Goal: Task Accomplishment & Management: Manage account settings

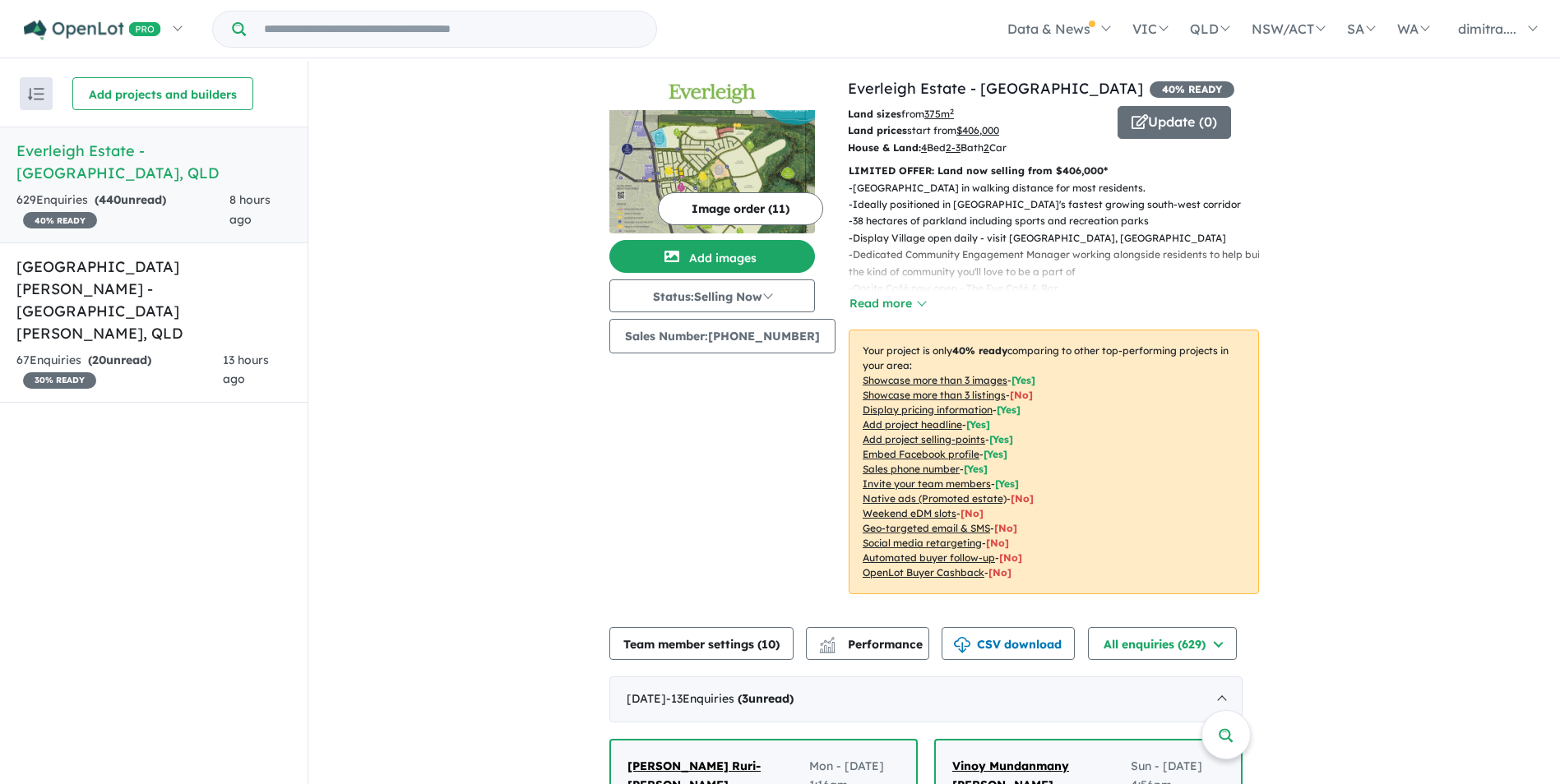
scroll to position [658, 0]
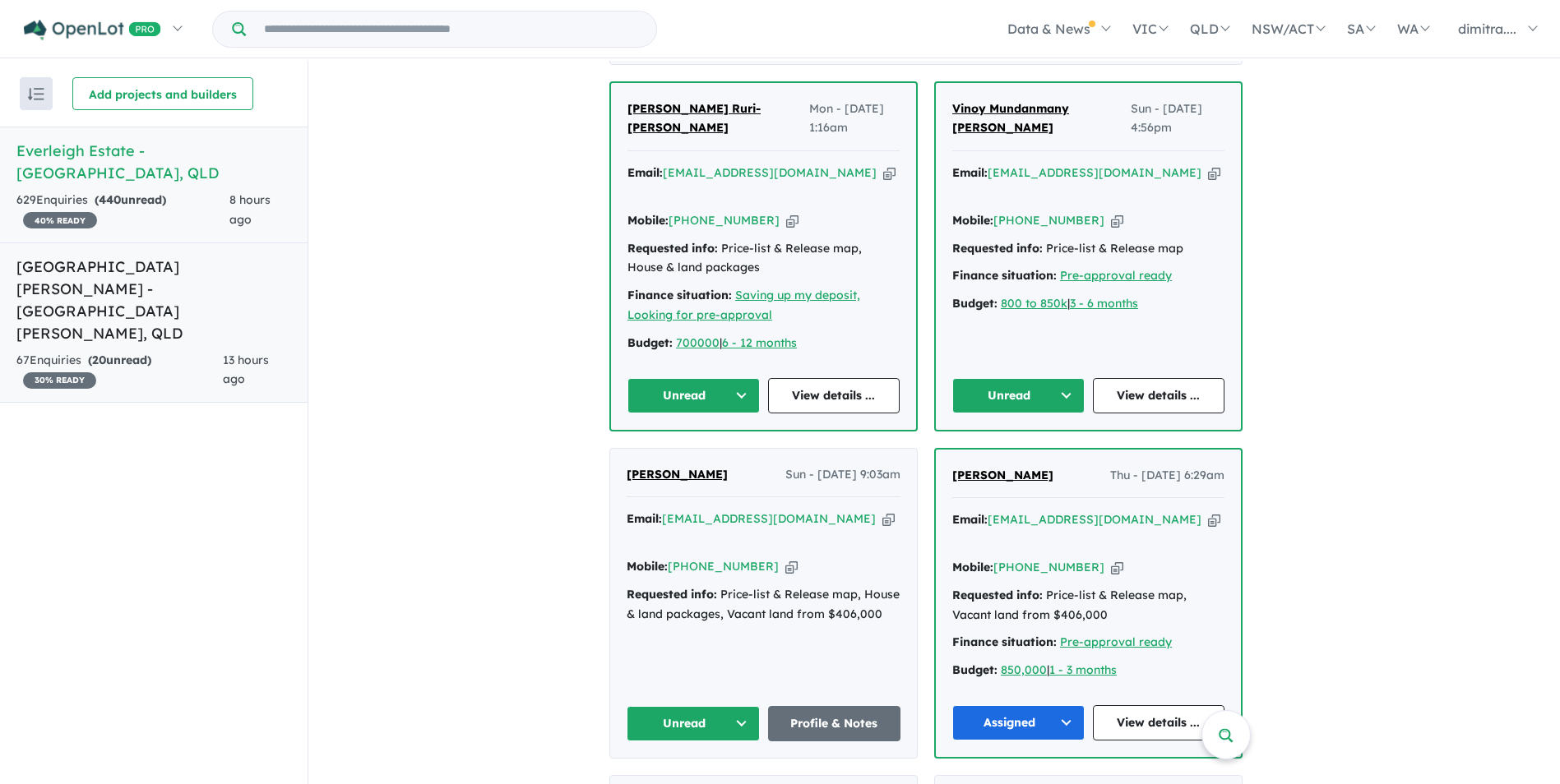
click at [241, 353] on span "13 hours ago" at bounding box center [246, 370] width 46 height 35
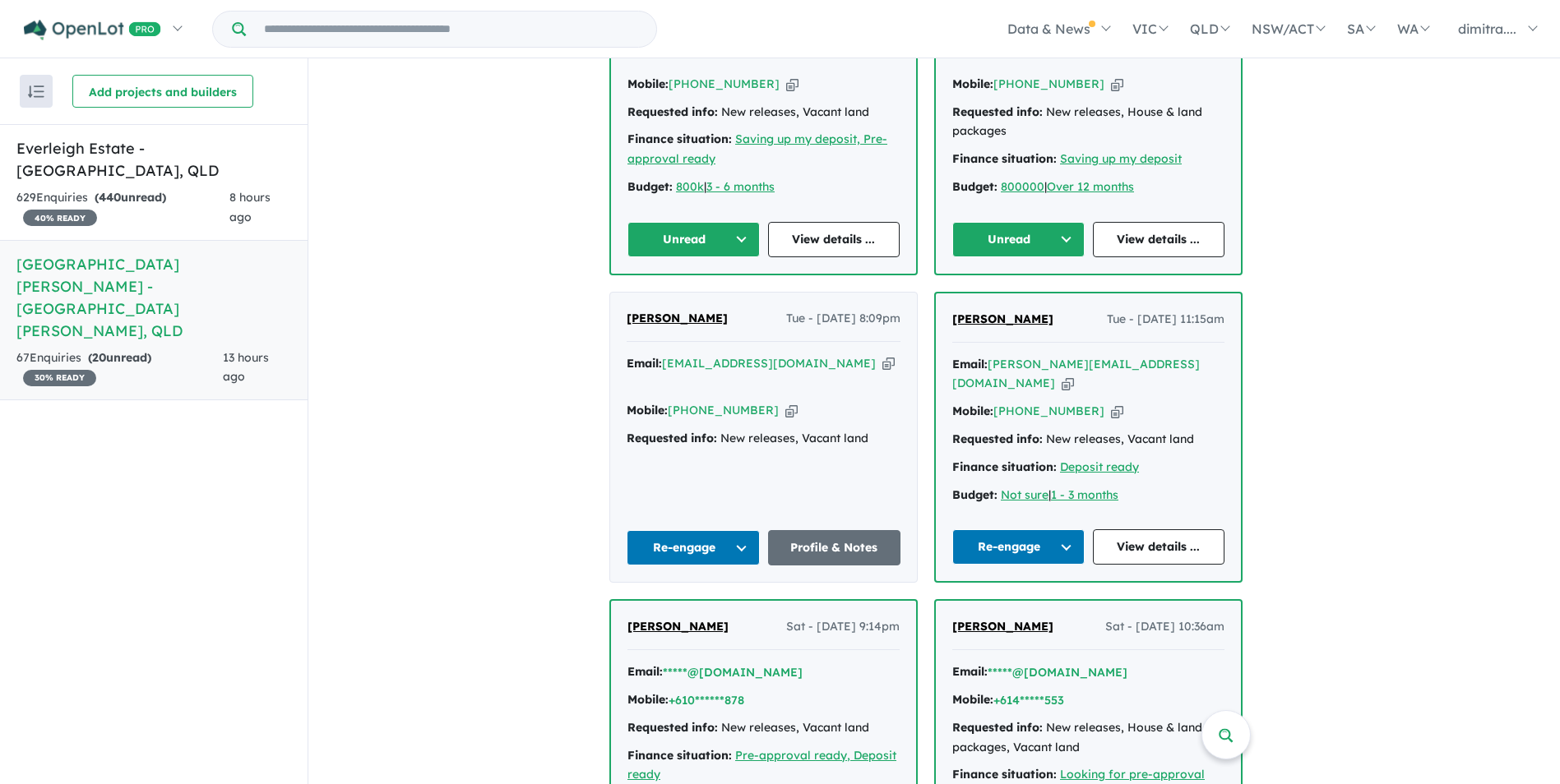
scroll to position [976, 0]
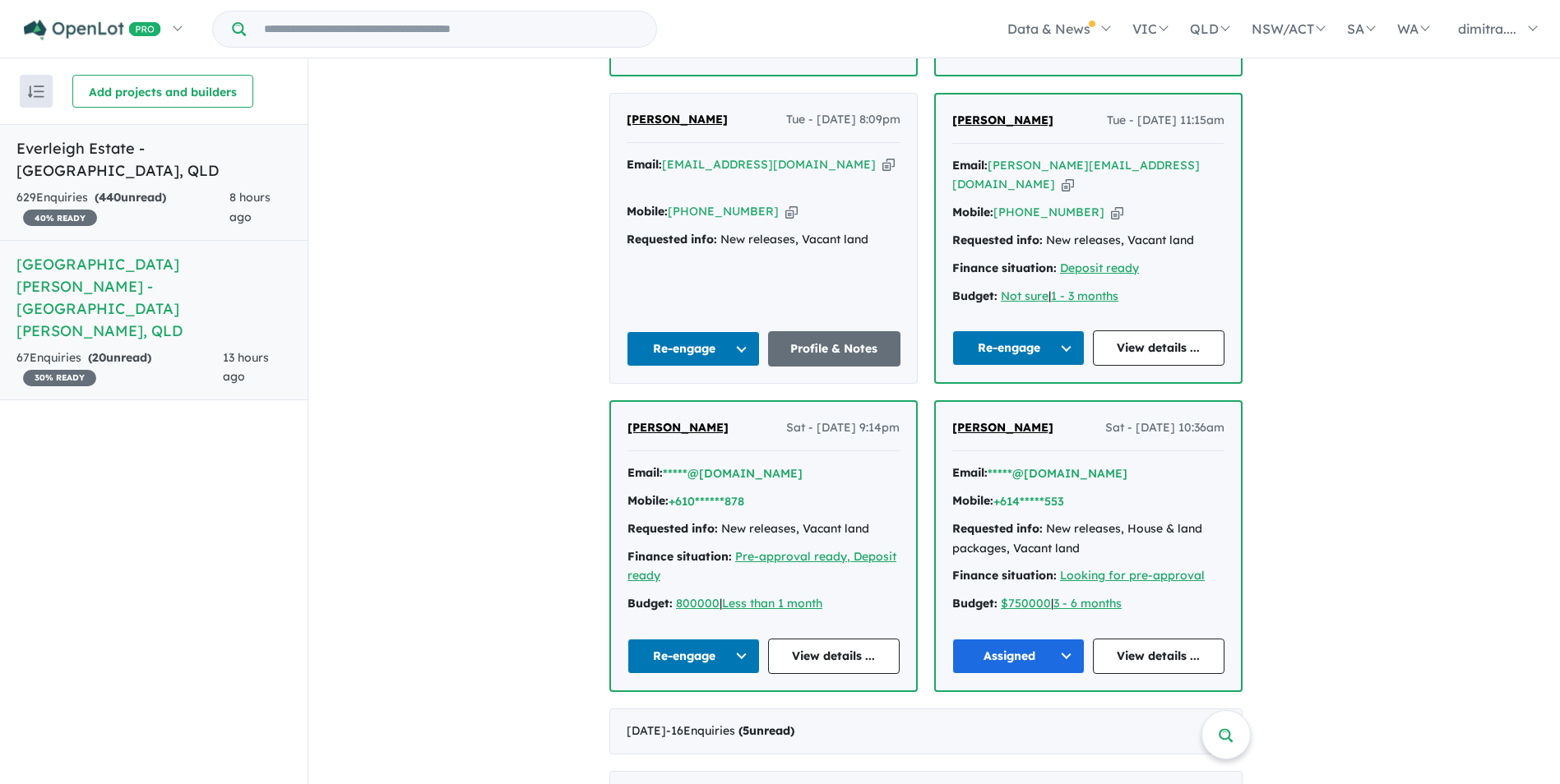
click at [233, 189] on div "8 hours ago" at bounding box center [259, 208] width 61 height 40
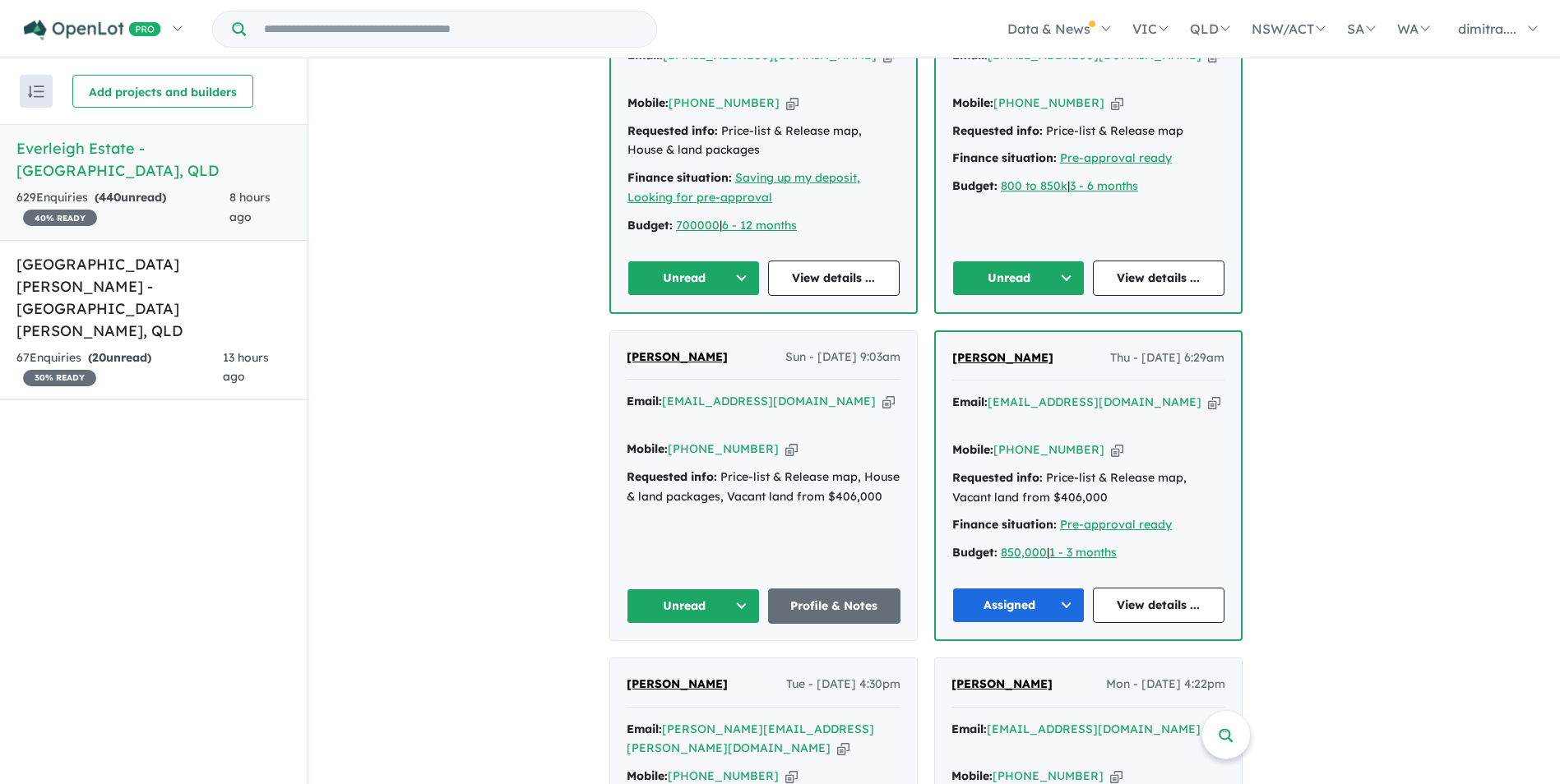
scroll to position [911, 0]
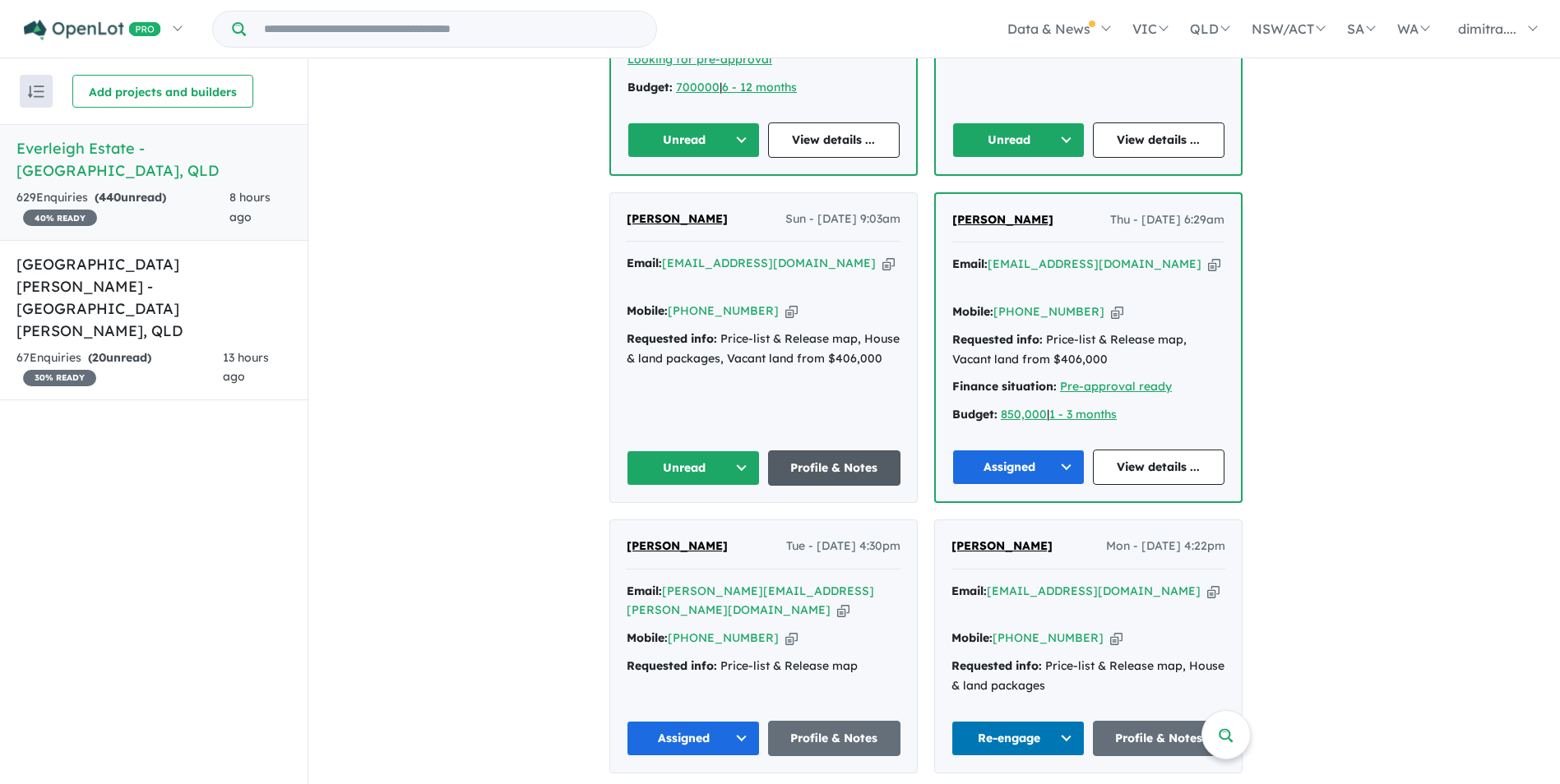
click at [825, 451] on link "Profile & Notes" at bounding box center [835, 468] width 133 height 35
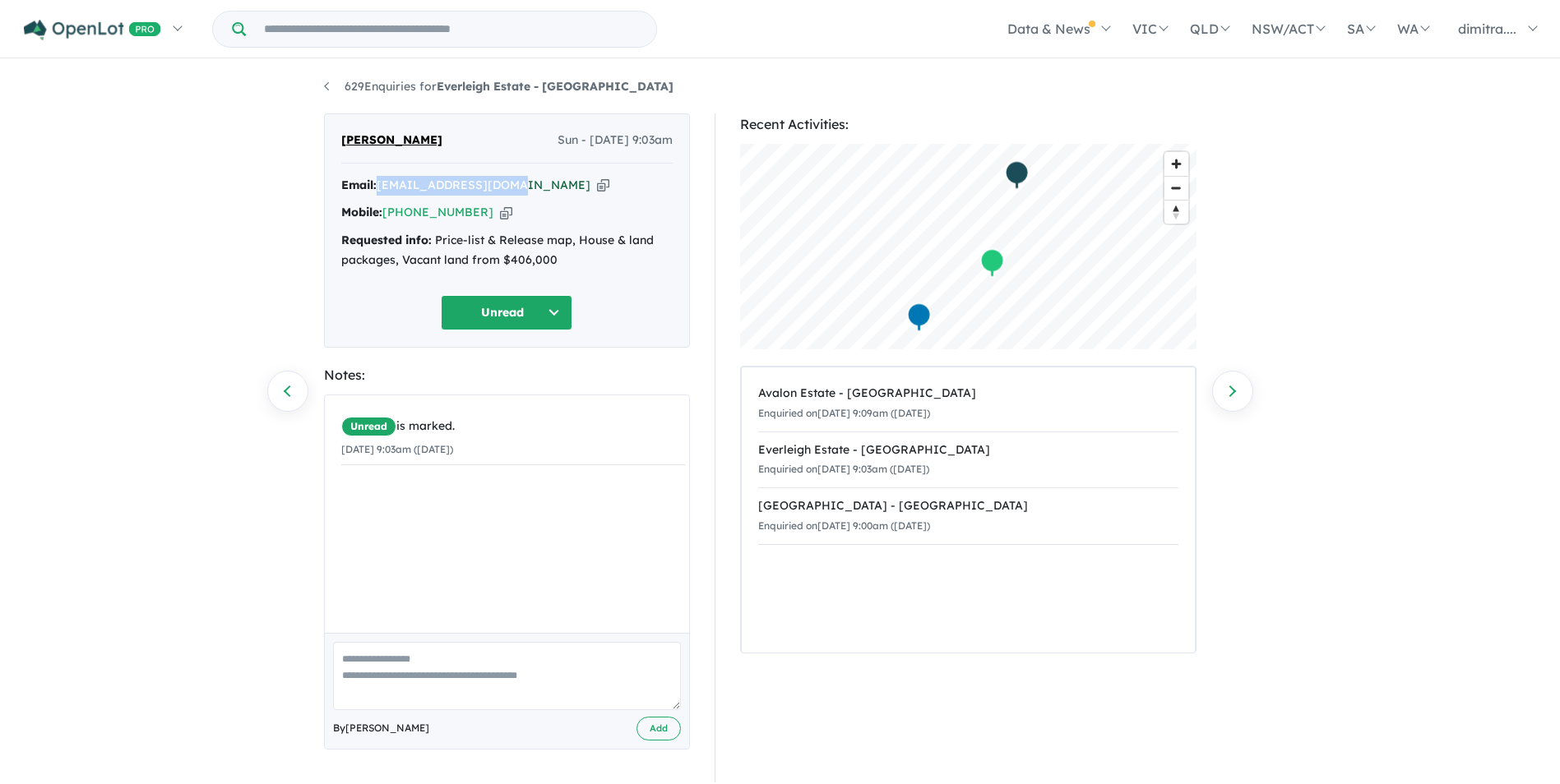
drag, startPoint x: 509, startPoint y: 187, endPoint x: 381, endPoint y: 187, distance: 128.0
click at [381, 187] on div "Email: neverfflaa@gmail.com Copied!" at bounding box center [506, 185] width 331 height 19
drag, startPoint x: 381, startPoint y: 187, endPoint x: 397, endPoint y: 190, distance: 16.3
copy a%20Everleigh%20Estate%20-%20Greenbank"] "[EMAIL_ADDRESS][DOMAIN_NAME]"
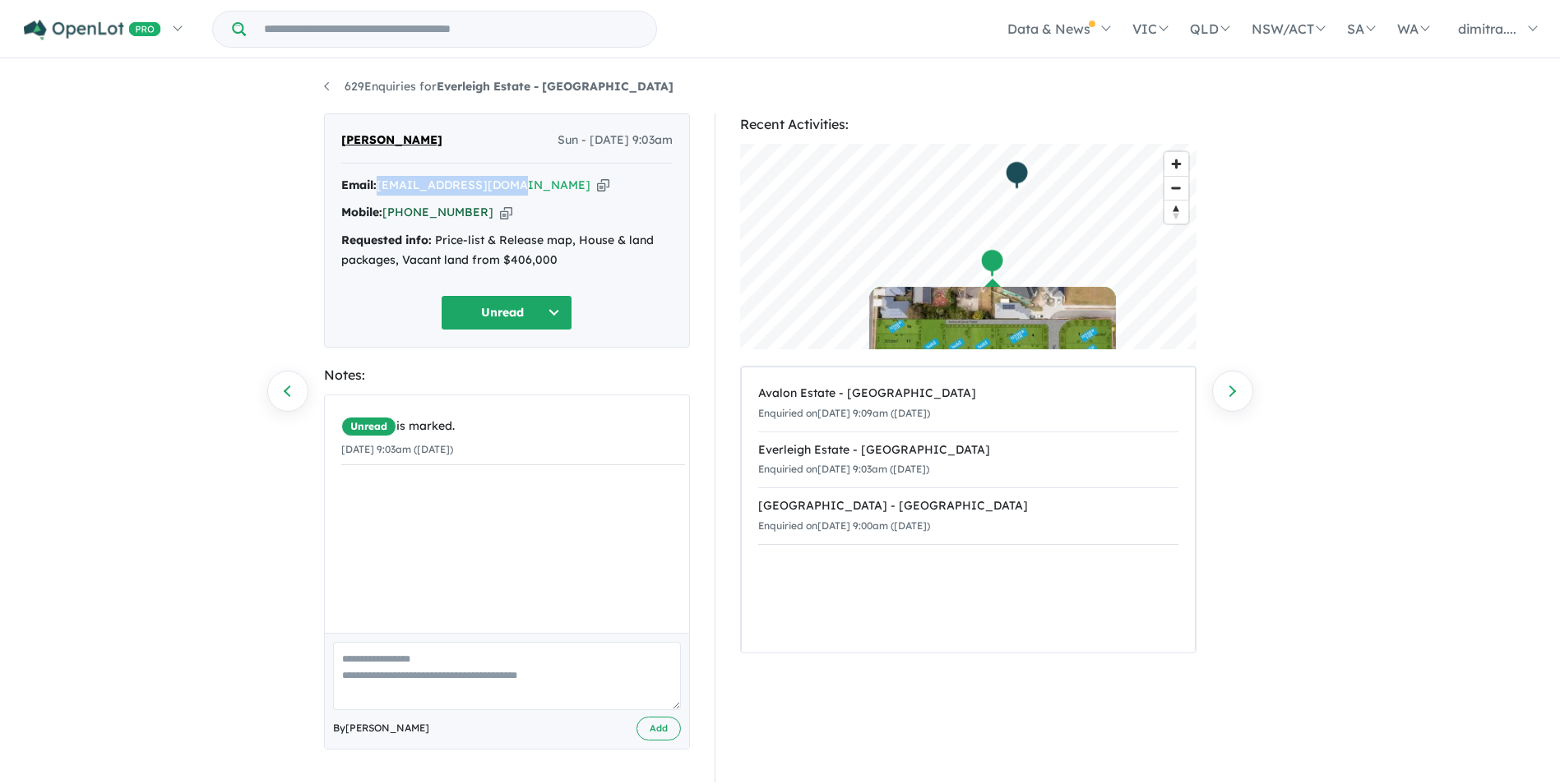
drag, startPoint x: 473, startPoint y: 210, endPoint x: 405, endPoint y: 213, distance: 68.1
click at [405, 213] on div "Mobile: +61 490 289 616 Copied!" at bounding box center [506, 212] width 331 height 19
drag, startPoint x: 405, startPoint y: 213, endPoint x: 419, endPoint y: 214, distance: 14.0
copy link "490 289 616"
drag, startPoint x: 474, startPoint y: 214, endPoint x: 384, endPoint y: 213, distance: 90.0
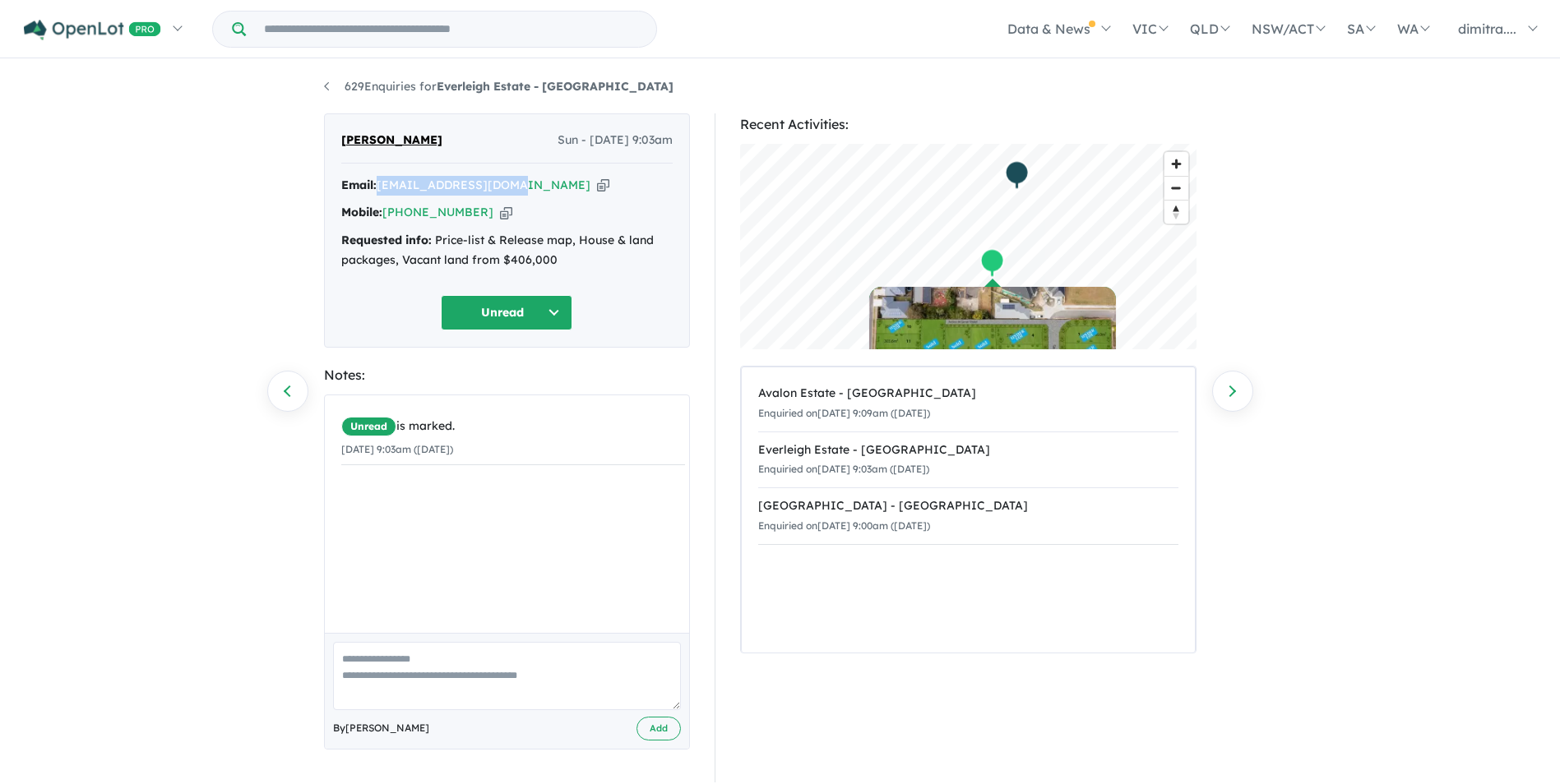
click at [384, 213] on div "Mobile: +61 490 289 616 Copied!" at bounding box center [506, 212] width 331 height 19
drag, startPoint x: 384, startPoint y: 213, endPoint x: 405, endPoint y: 212, distance: 21.0
copy div "[PHONE_NUMBER]"
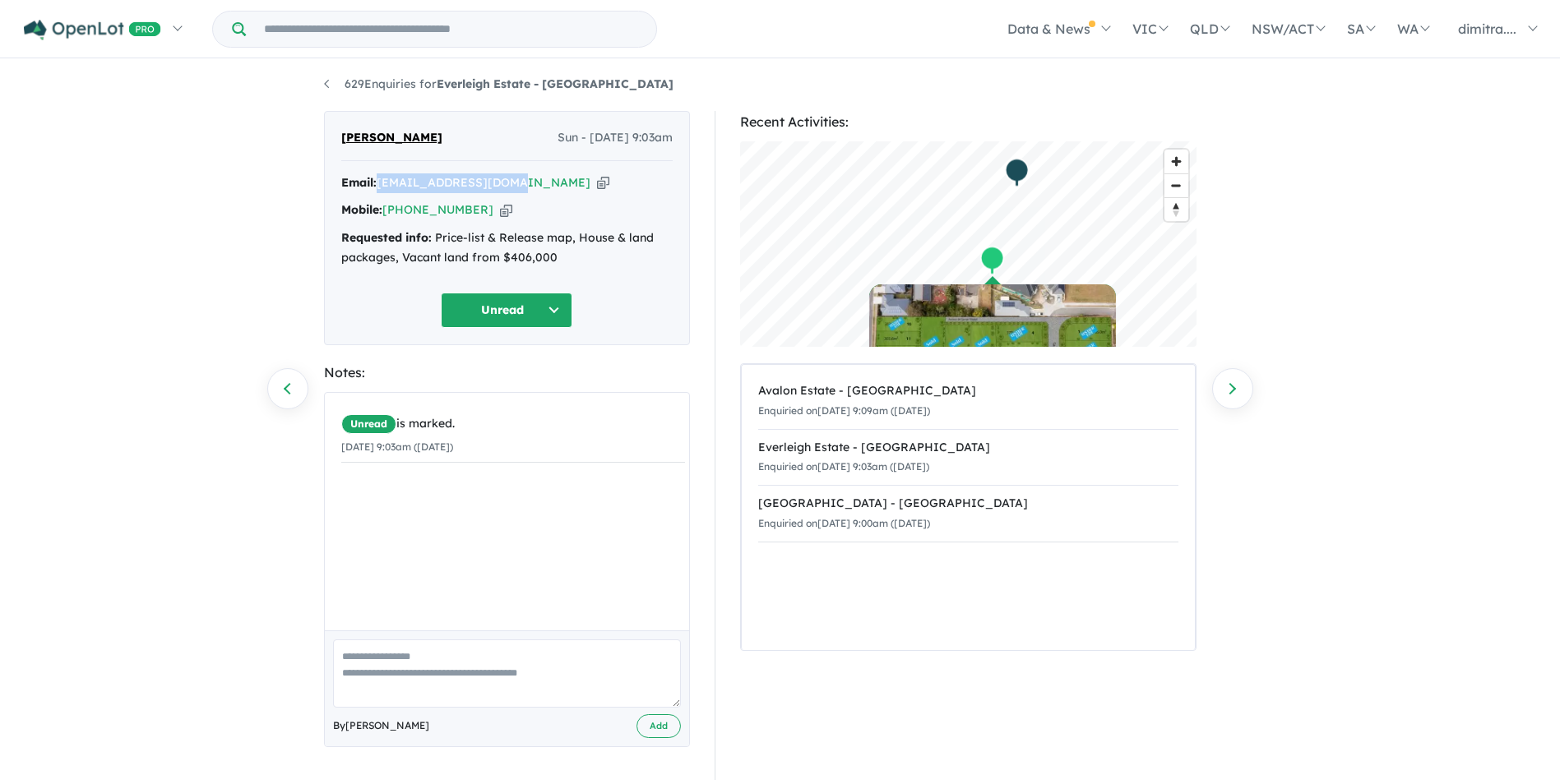
drag, startPoint x: 510, startPoint y: 179, endPoint x: 380, endPoint y: 184, distance: 130.1
click at [380, 184] on div "Email: neverfflaa@gmail.com Copied!" at bounding box center [506, 183] width 331 height 19
drag, startPoint x: 380, startPoint y: 184, endPoint x: 396, endPoint y: 182, distance: 16.1
copy a%20Everleigh%20Estate%20-%20Greenbank"] "[EMAIL_ADDRESS][DOMAIN_NAME]"
drag, startPoint x: 424, startPoint y: 140, endPoint x: 339, endPoint y: 136, distance: 85.1
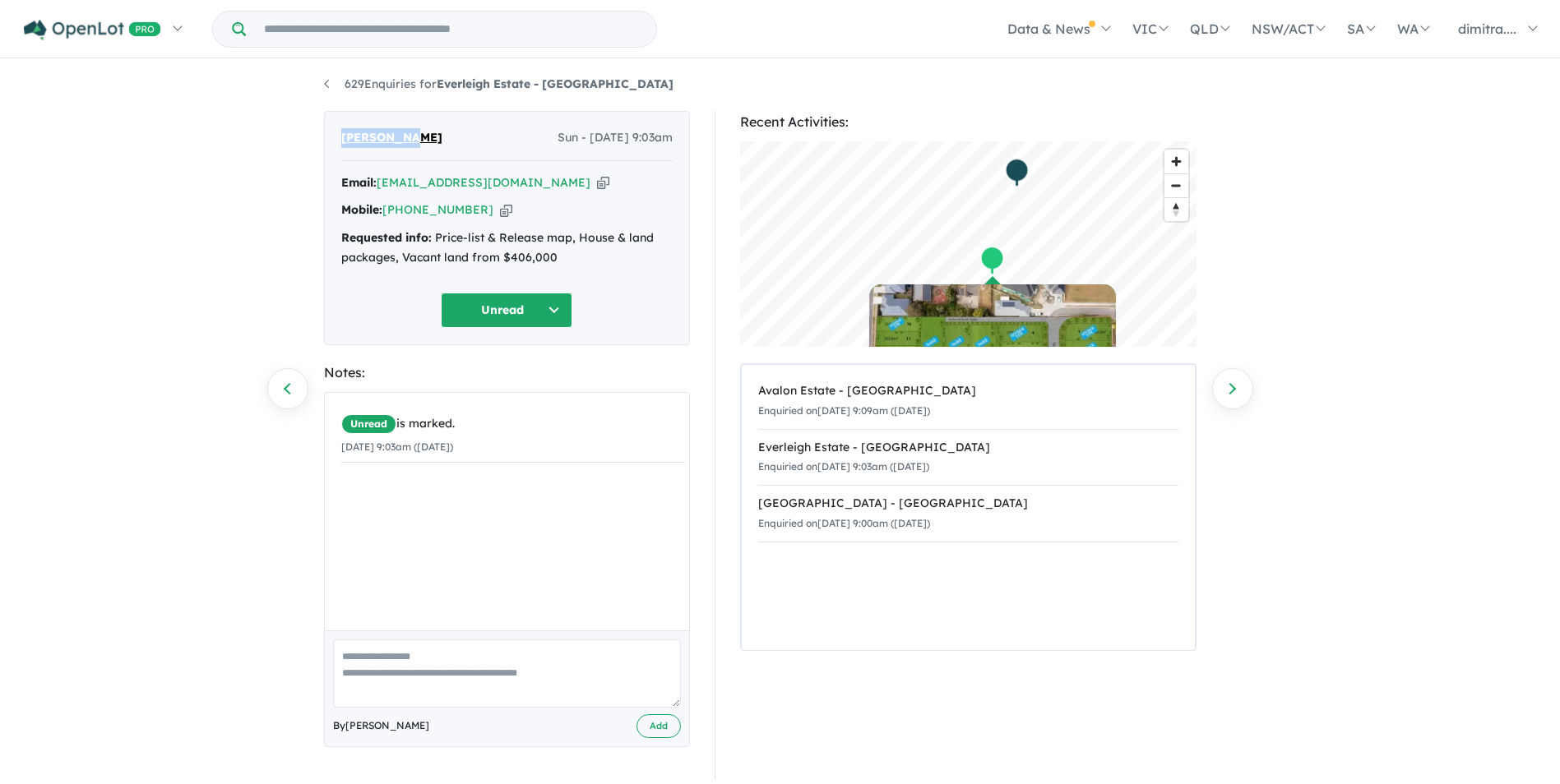
click at [339, 136] on div "Ming Cheng Sun - 10/08/2025, 9:03am Email: neverfflaa@gmail.com Copied! Mobile:…" at bounding box center [507, 228] width 366 height 234
drag, startPoint x: 339, startPoint y: 136, endPoint x: 385, endPoint y: 138, distance: 46.0
copy span "[PERSON_NAME]"
click at [502, 312] on button "Unread" at bounding box center [506, 311] width 131 height 35
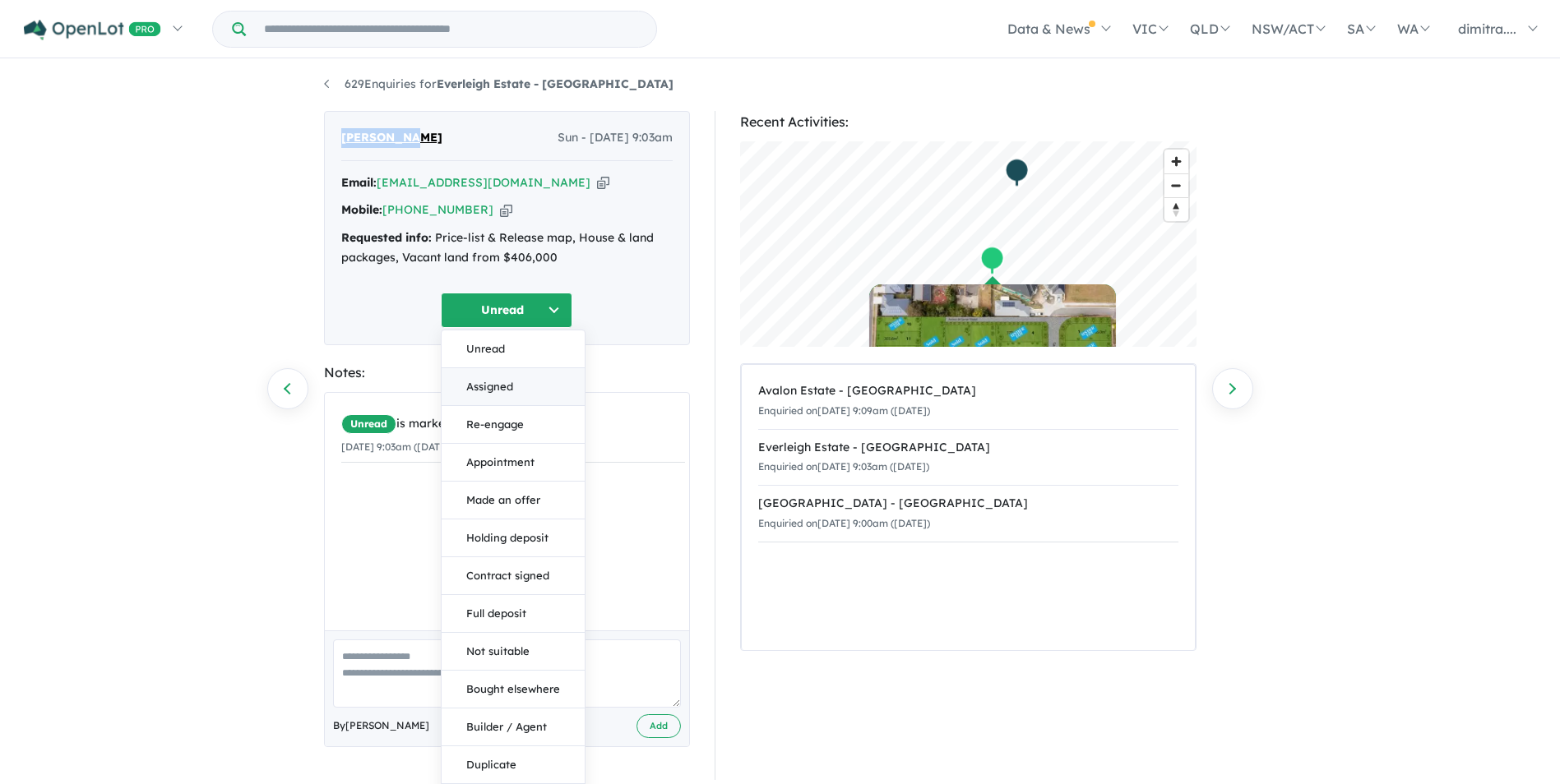
click at [518, 389] on button "Assigned" at bounding box center [513, 387] width 143 height 38
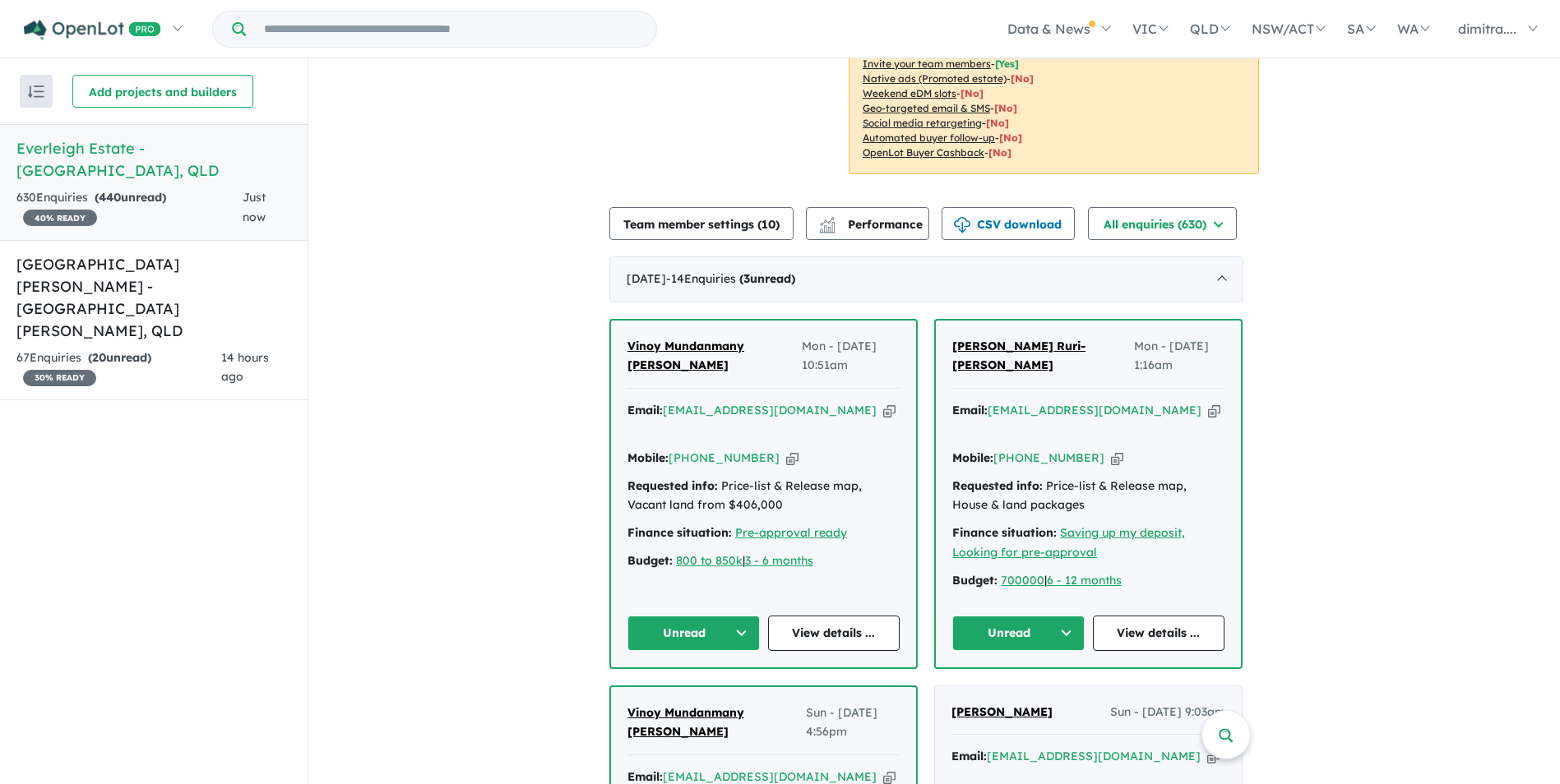
scroll to position [747, 0]
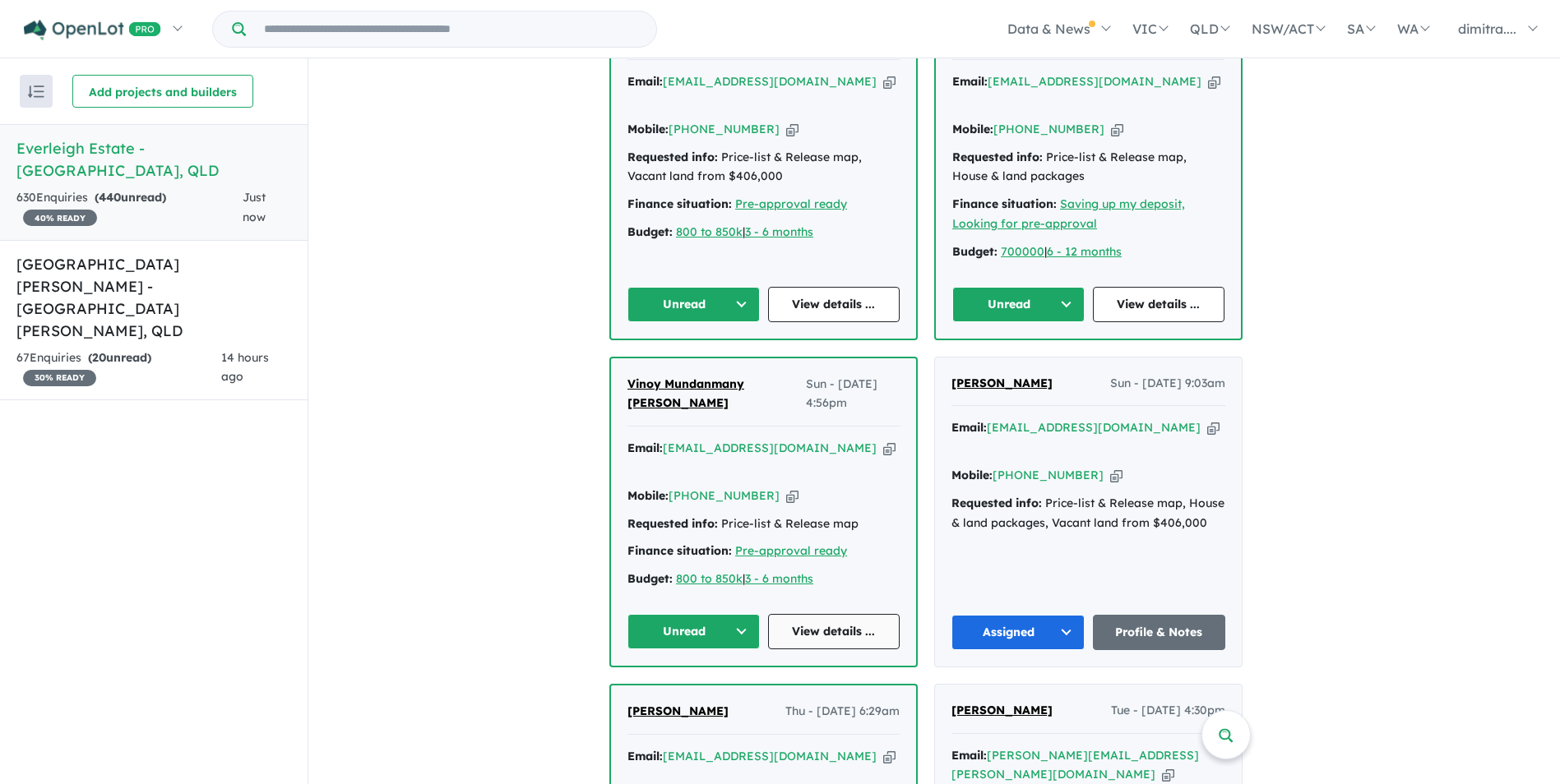
click at [855, 620] on link "View details ..." at bounding box center [834, 632] width 132 height 35
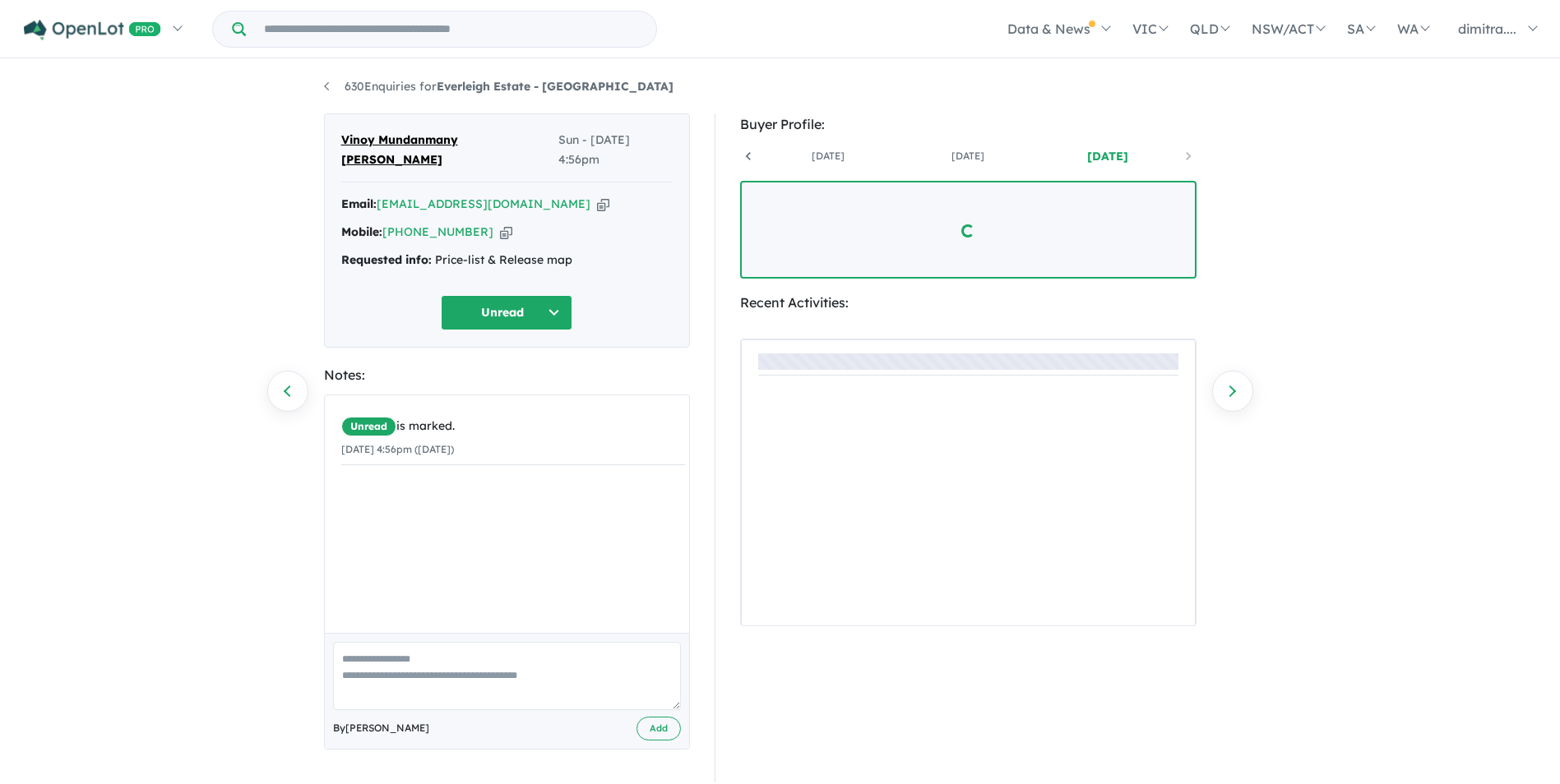
scroll to position [0, 122]
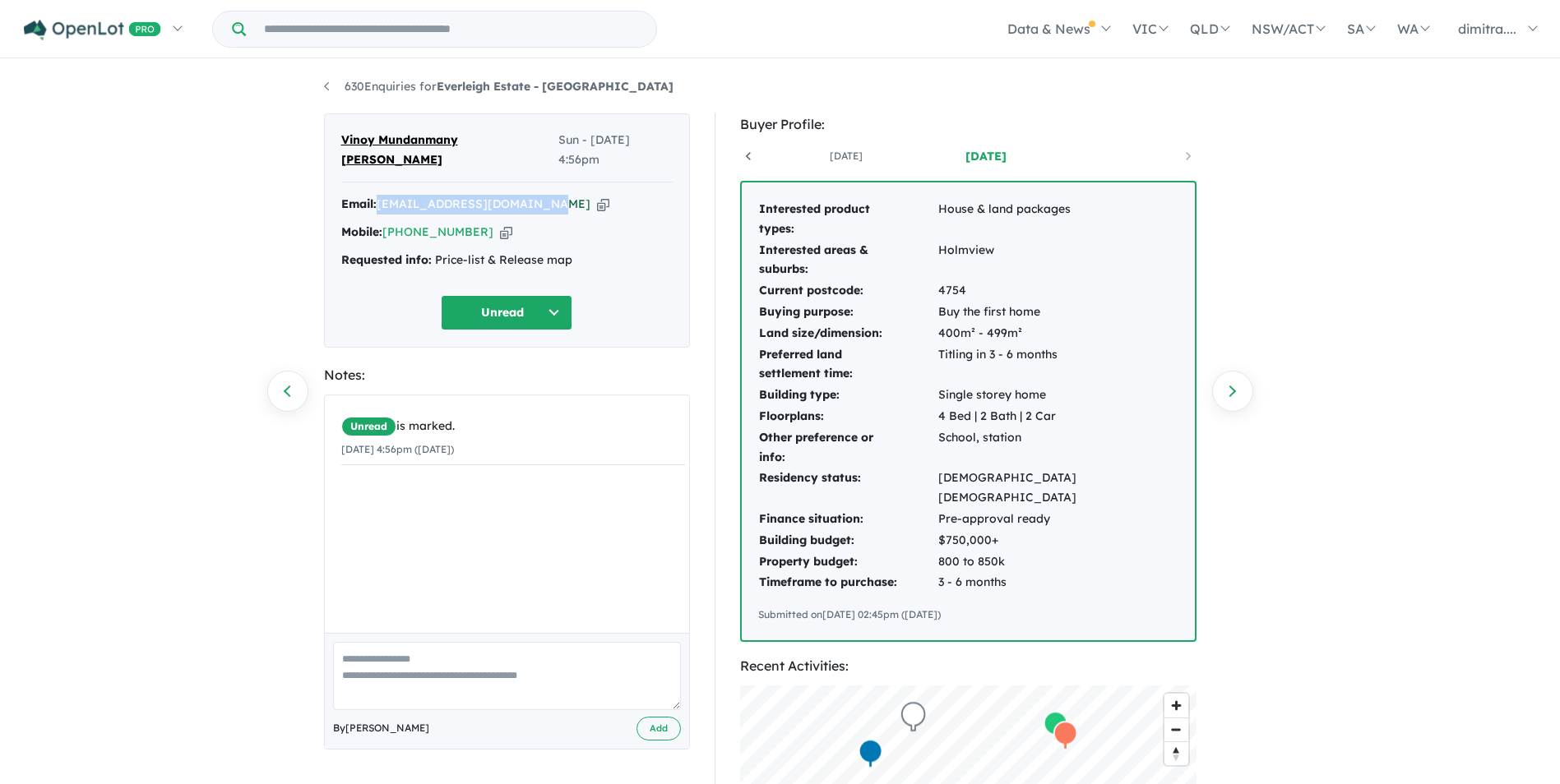
drag, startPoint x: 559, startPoint y: 189, endPoint x: 382, endPoint y: 185, distance: 177.0
click at [382, 195] on div "Email: vinoymundanmany@gmail.com Copied!" at bounding box center [506, 204] width 331 height 19
drag, startPoint x: 382, startPoint y: 185, endPoint x: 411, endPoint y: 182, distance: 29.2
copy a%20Everleigh%20Estate%20-%20Greenbank"] "[EMAIL_ADDRESS][DOMAIN_NAME]"
drag, startPoint x: 474, startPoint y: 211, endPoint x: 388, endPoint y: 214, distance: 86.1
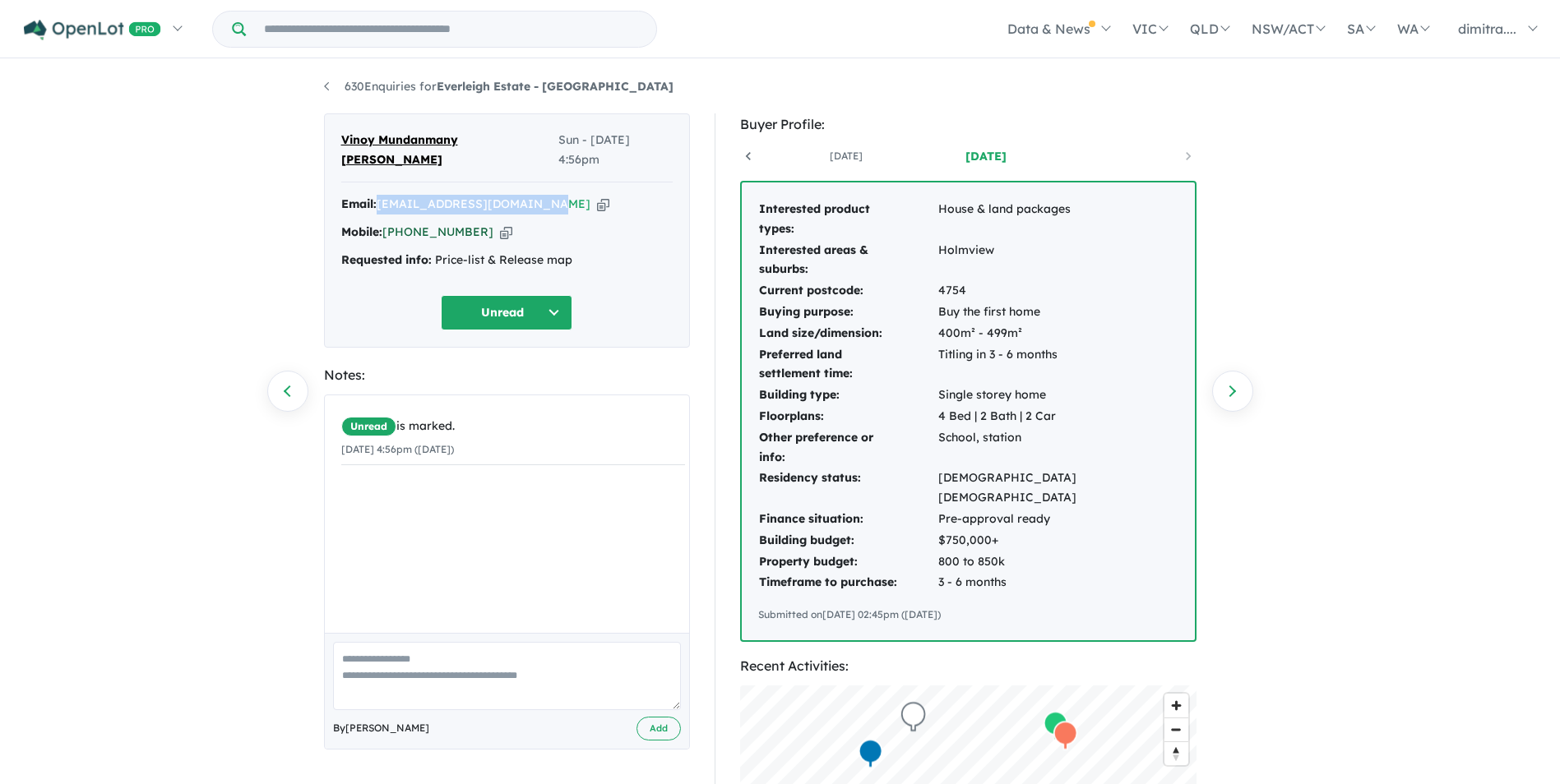
click at [388, 223] on div "Mobile: +61 499 434 217 Copied!" at bounding box center [506, 232] width 331 height 19
drag, startPoint x: 388, startPoint y: 214, endPoint x: 409, endPoint y: 214, distance: 21.0
copy link "[PHONE_NUMBER]"
drag, startPoint x: 507, startPoint y: 141, endPoint x: 342, endPoint y: 138, distance: 165.0
click at [342, 138] on div "Vinoy Mundanmany ouseph Sun - 10/08/2025, 4:56pm" at bounding box center [506, 157] width 331 height 52
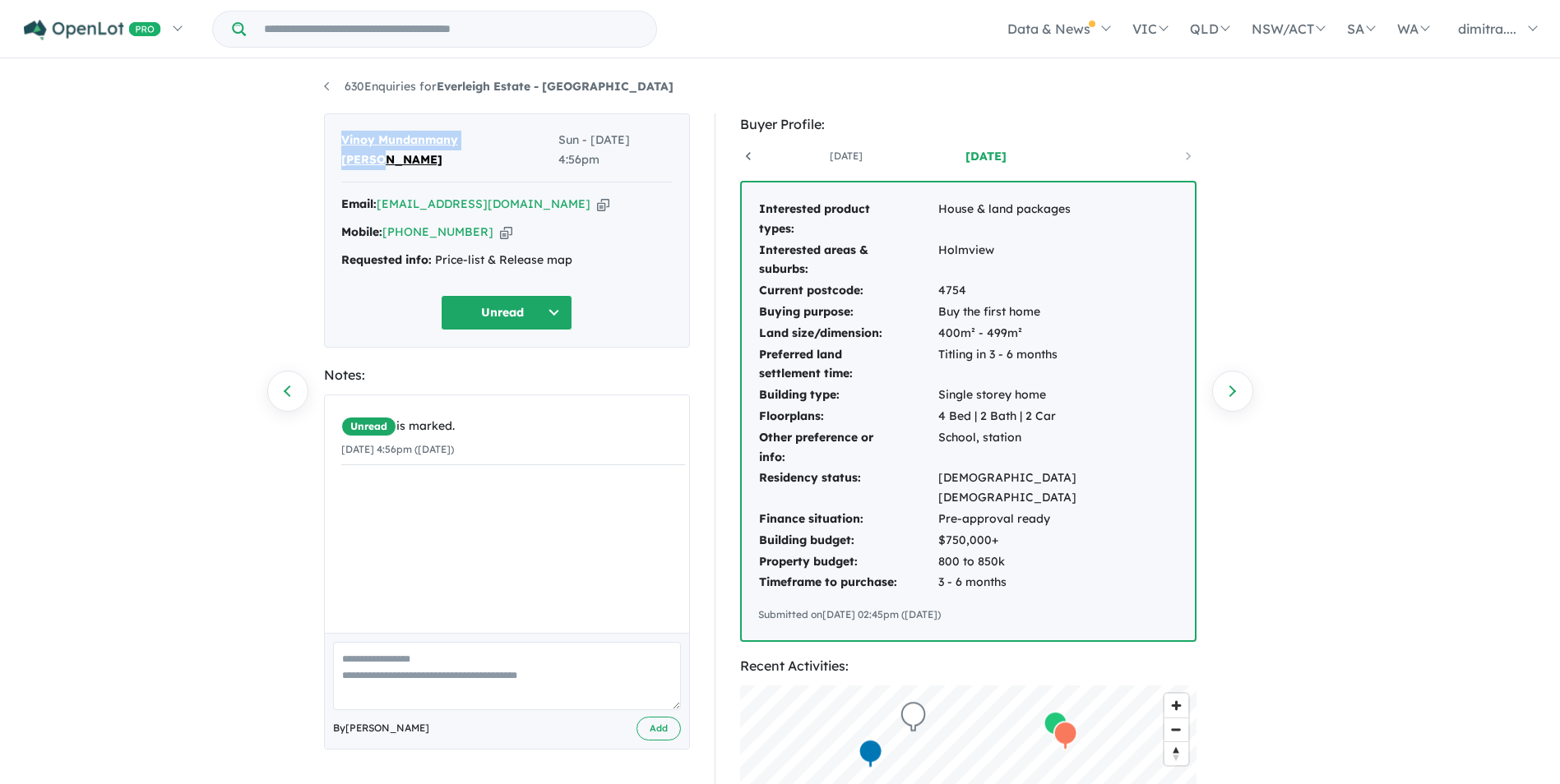
drag, startPoint x: 342, startPoint y: 138, endPoint x: 393, endPoint y: 141, distance: 51.1
copy span "Vinoy Mundanmany [PERSON_NAME]"
click at [495, 296] on button "Unread" at bounding box center [506, 313] width 131 height 35
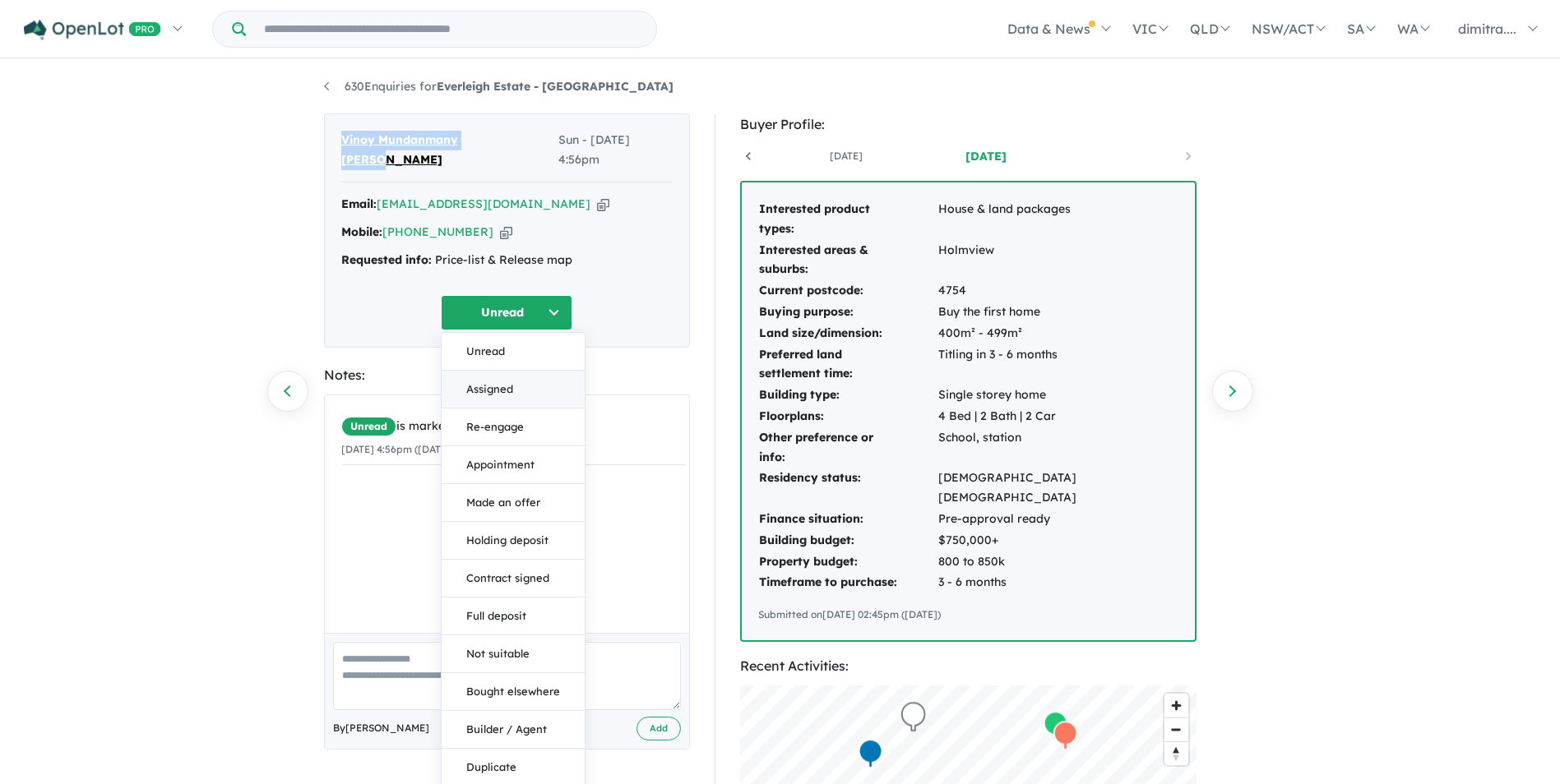
click at [510, 371] on button "Assigned" at bounding box center [513, 389] width 143 height 38
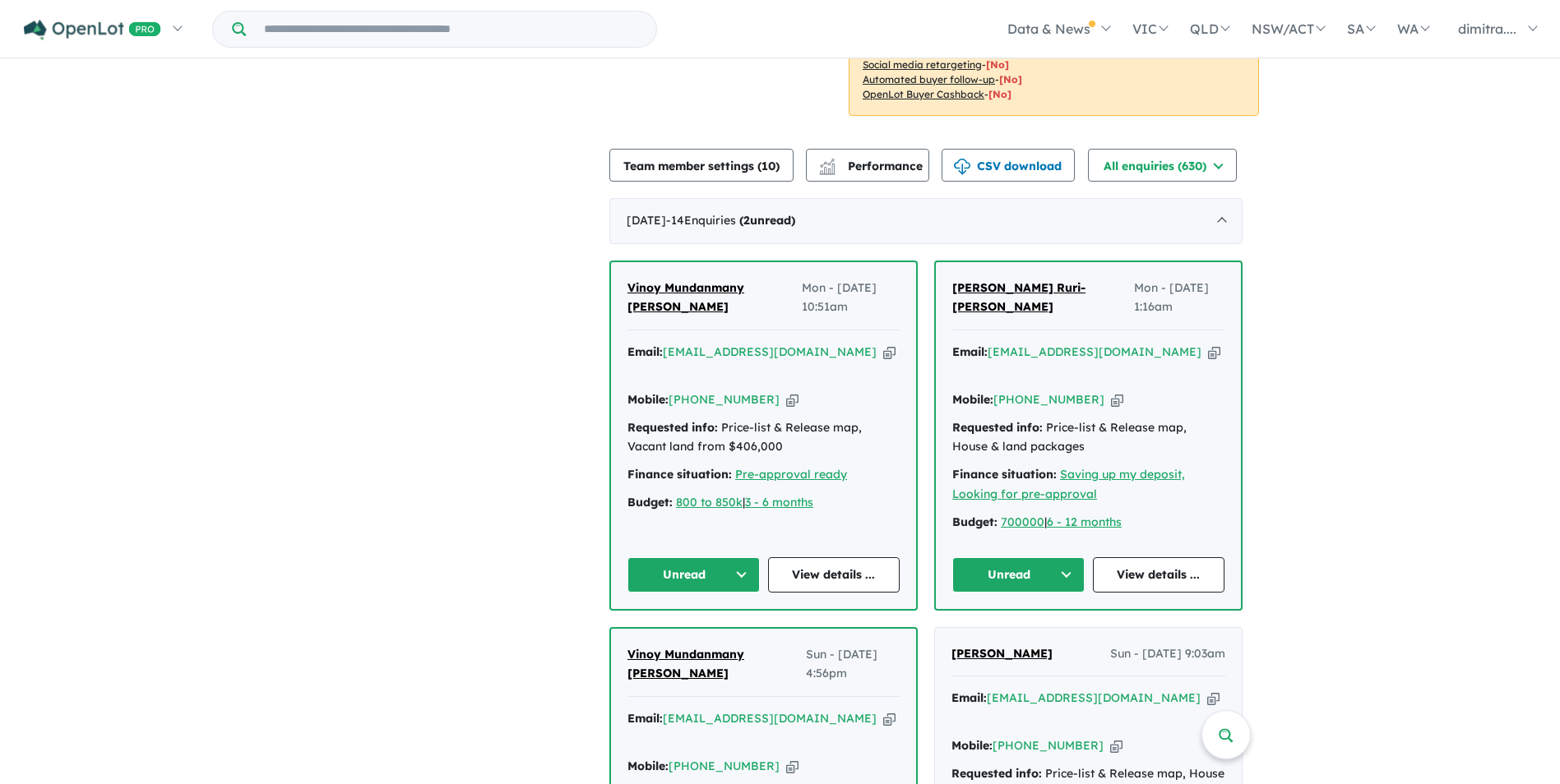
scroll to position [584, 0]
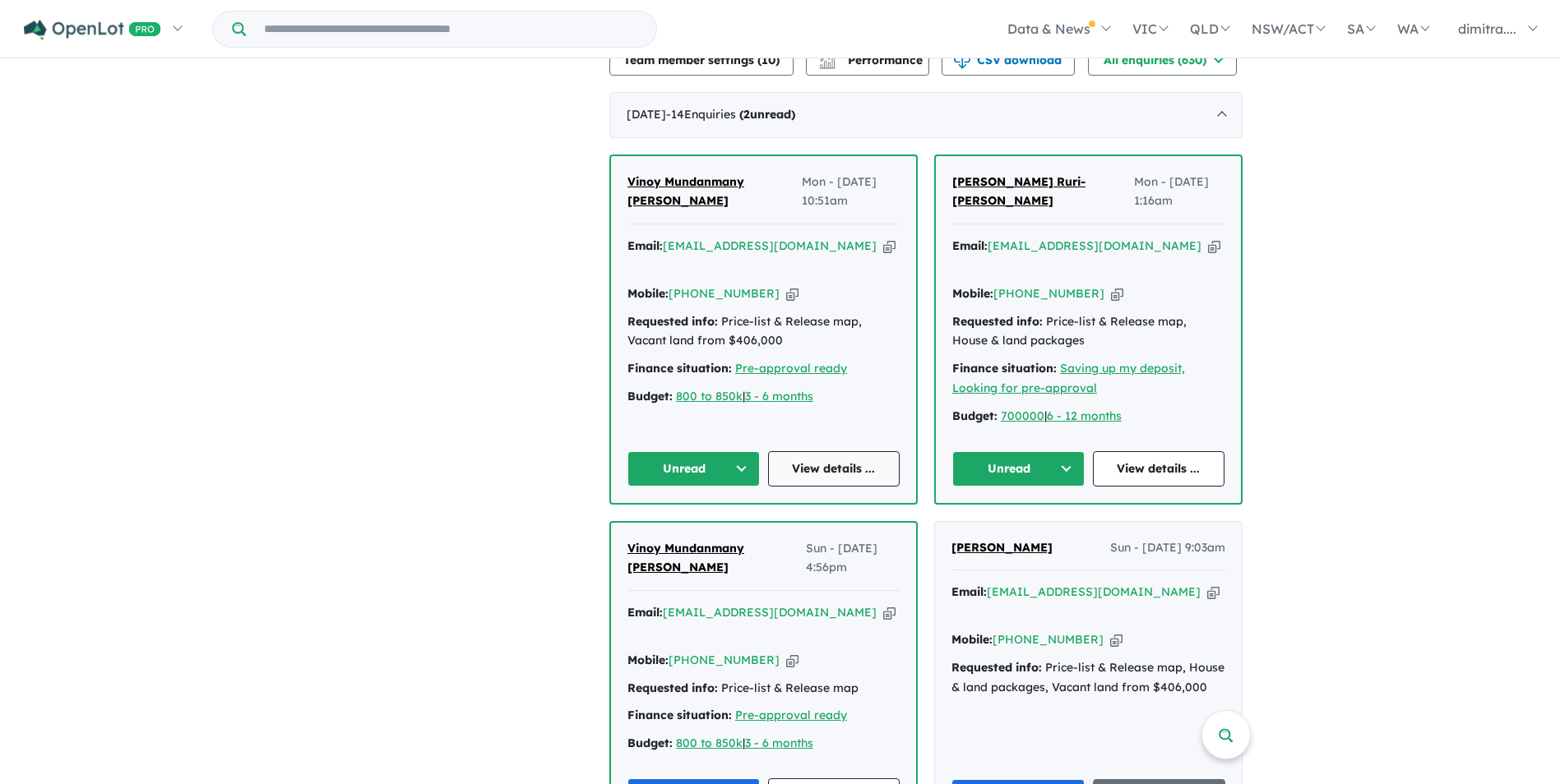
click at [806, 453] on link "View details ..." at bounding box center [834, 469] width 132 height 35
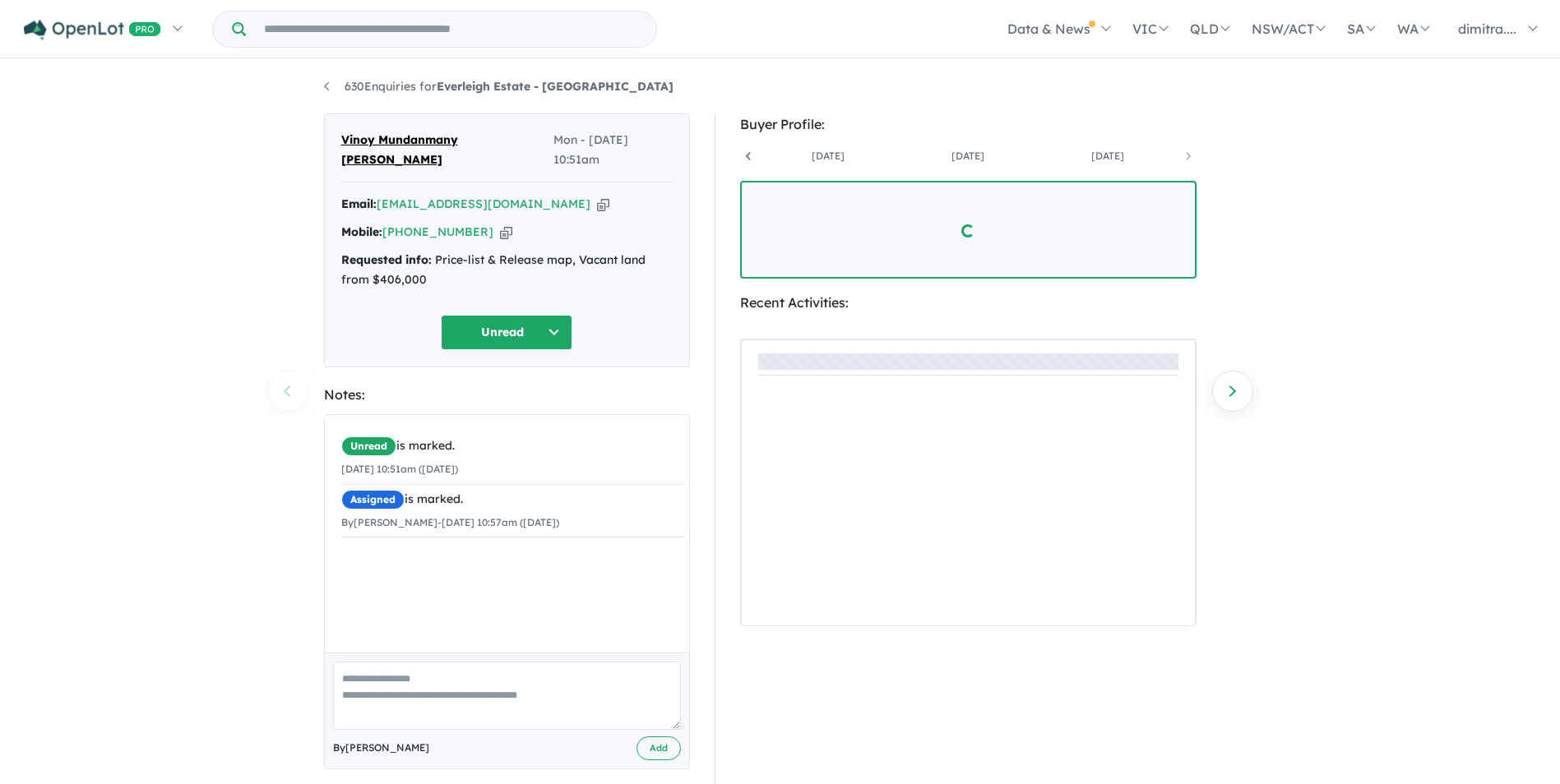
scroll to position [0, 262]
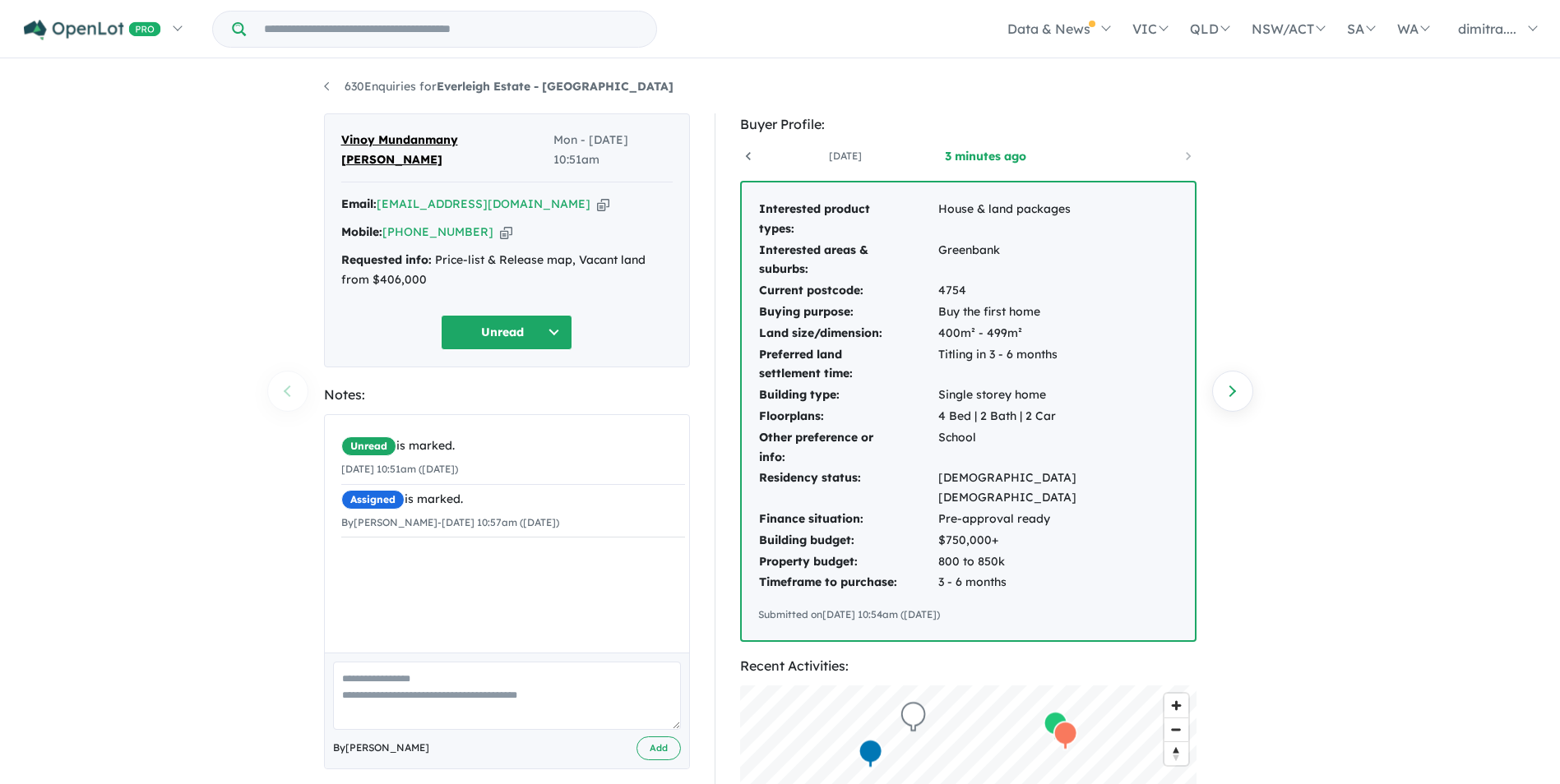
click at [517, 317] on button "Unread" at bounding box center [506, 333] width 131 height 35
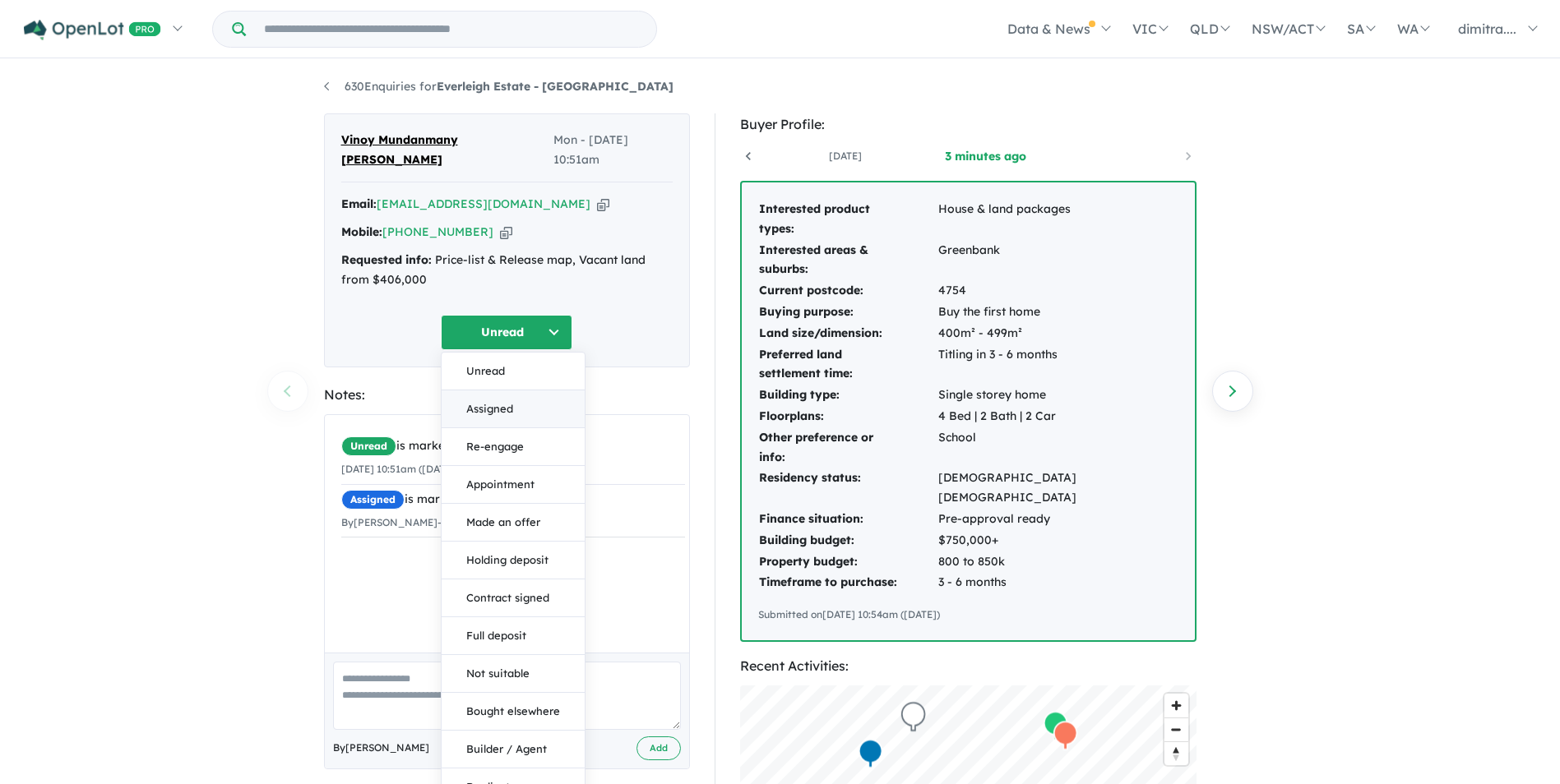
click at [527, 391] on button "Assigned" at bounding box center [513, 409] width 143 height 38
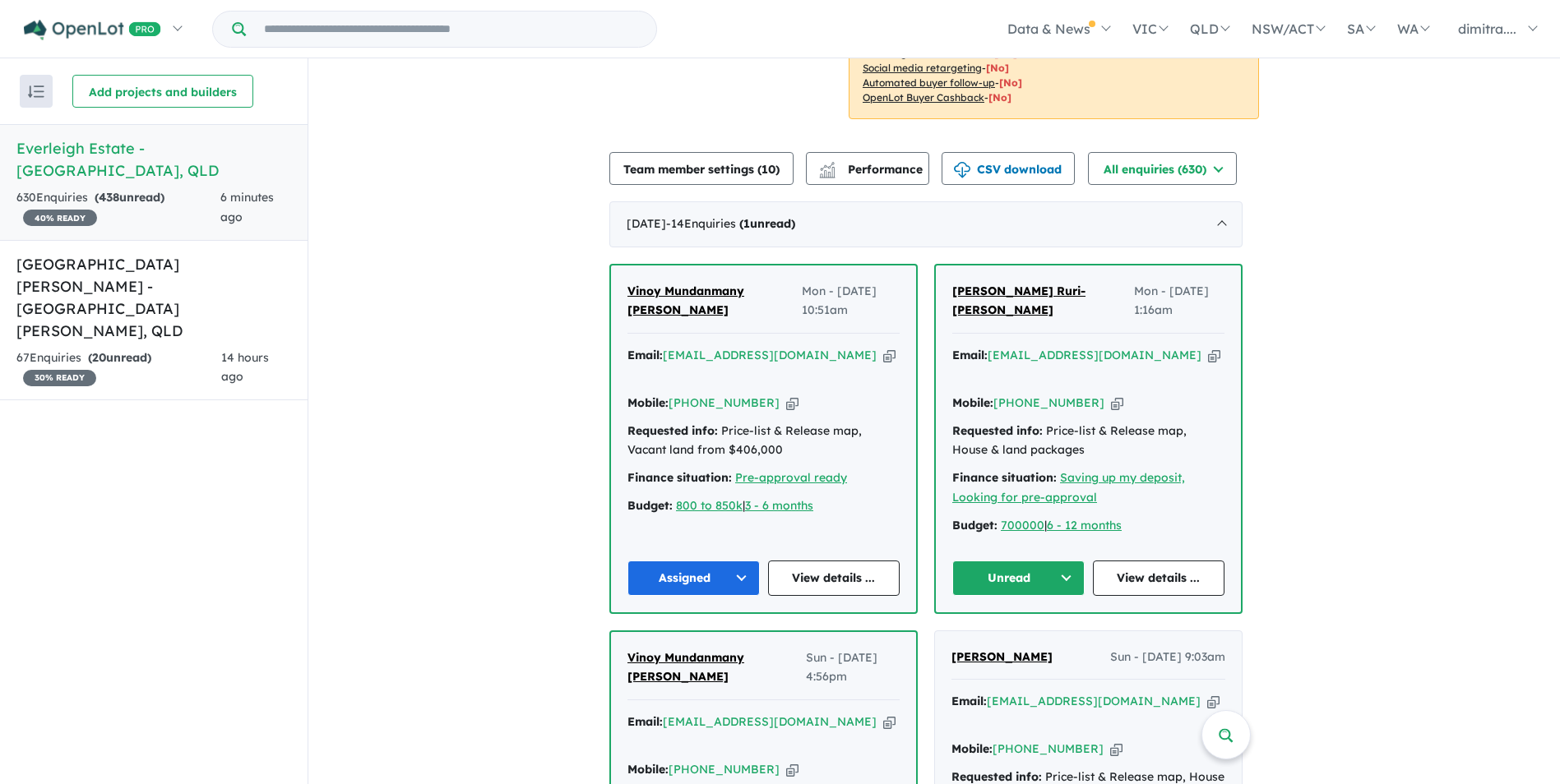
scroll to position [500, 0]
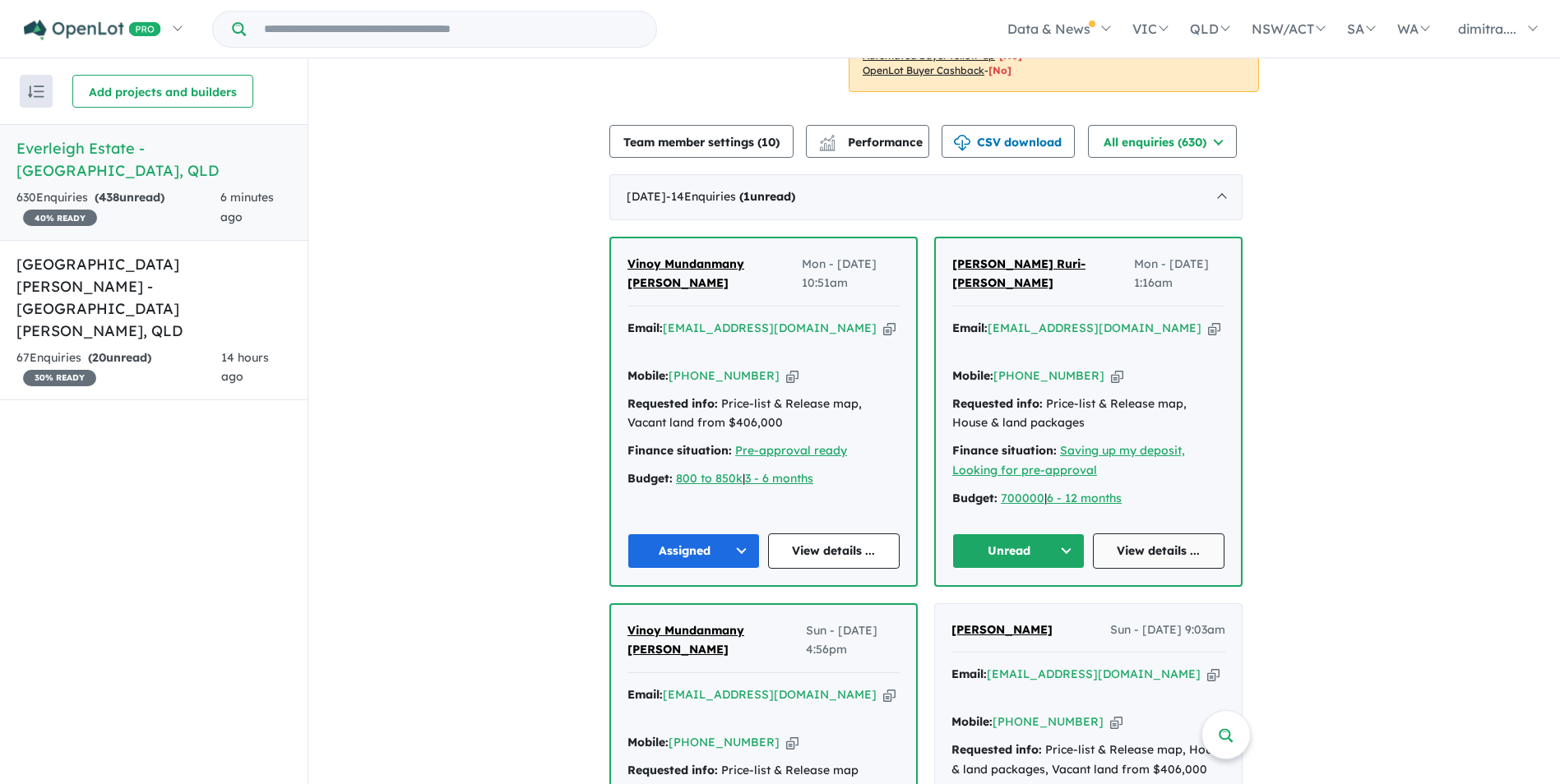
click at [1149, 536] on link "View details ..." at bounding box center [1159, 552] width 132 height 35
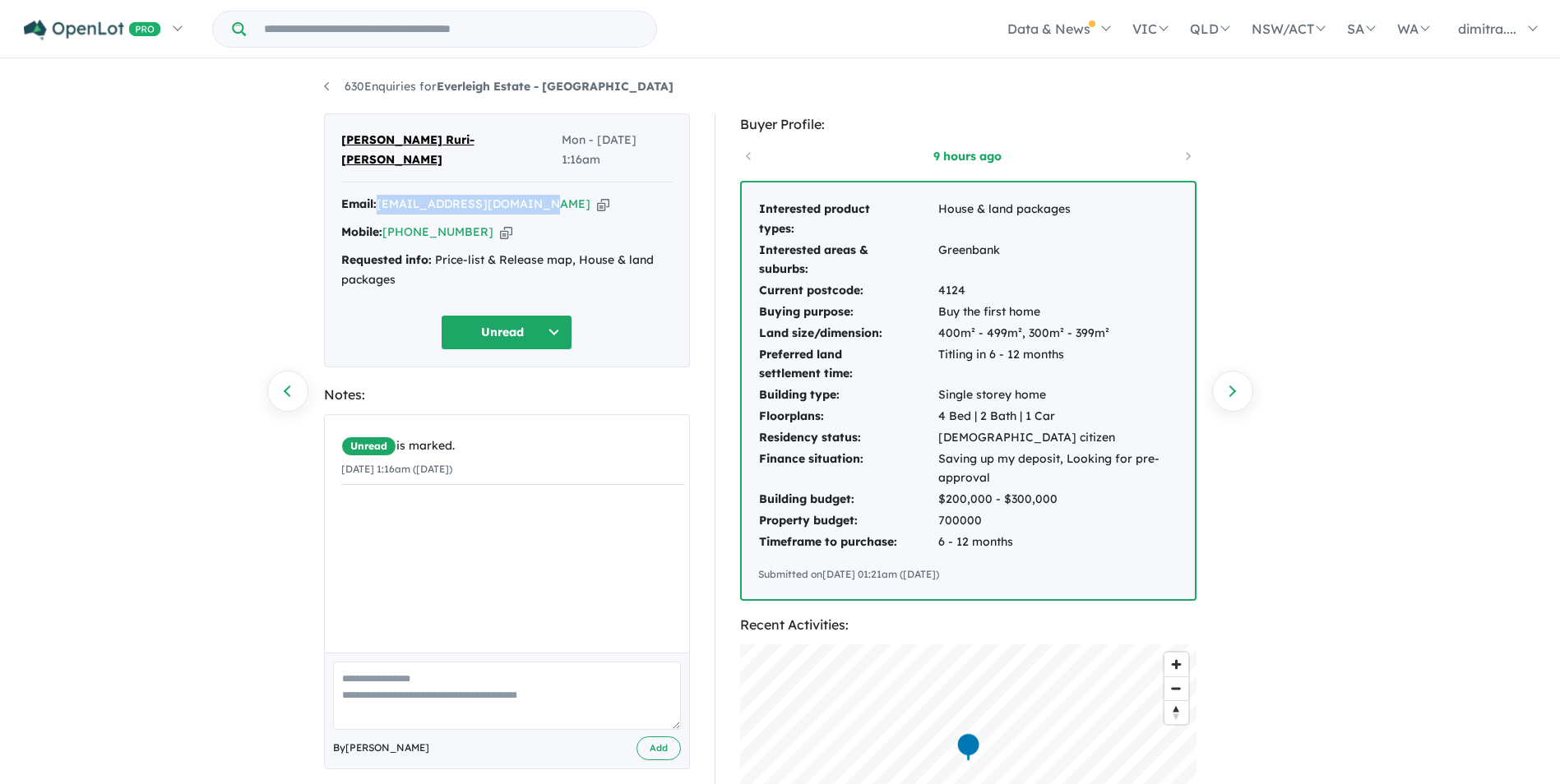
drag, startPoint x: 529, startPoint y: 187, endPoint x: 380, endPoint y: 184, distance: 149.0
click at [380, 195] on div "Email: rurikerrcallam@gmail.com Copied!" at bounding box center [506, 204] width 331 height 19
drag, startPoint x: 380, startPoint y: 184, endPoint x: 413, endPoint y: 187, distance: 33.1
copy a%20Everleigh%20Estate%20-%20Greenbank"] "[EMAIL_ADDRESS][DOMAIN_NAME]"
click at [478, 315] on button "Unread" at bounding box center [506, 333] width 131 height 35
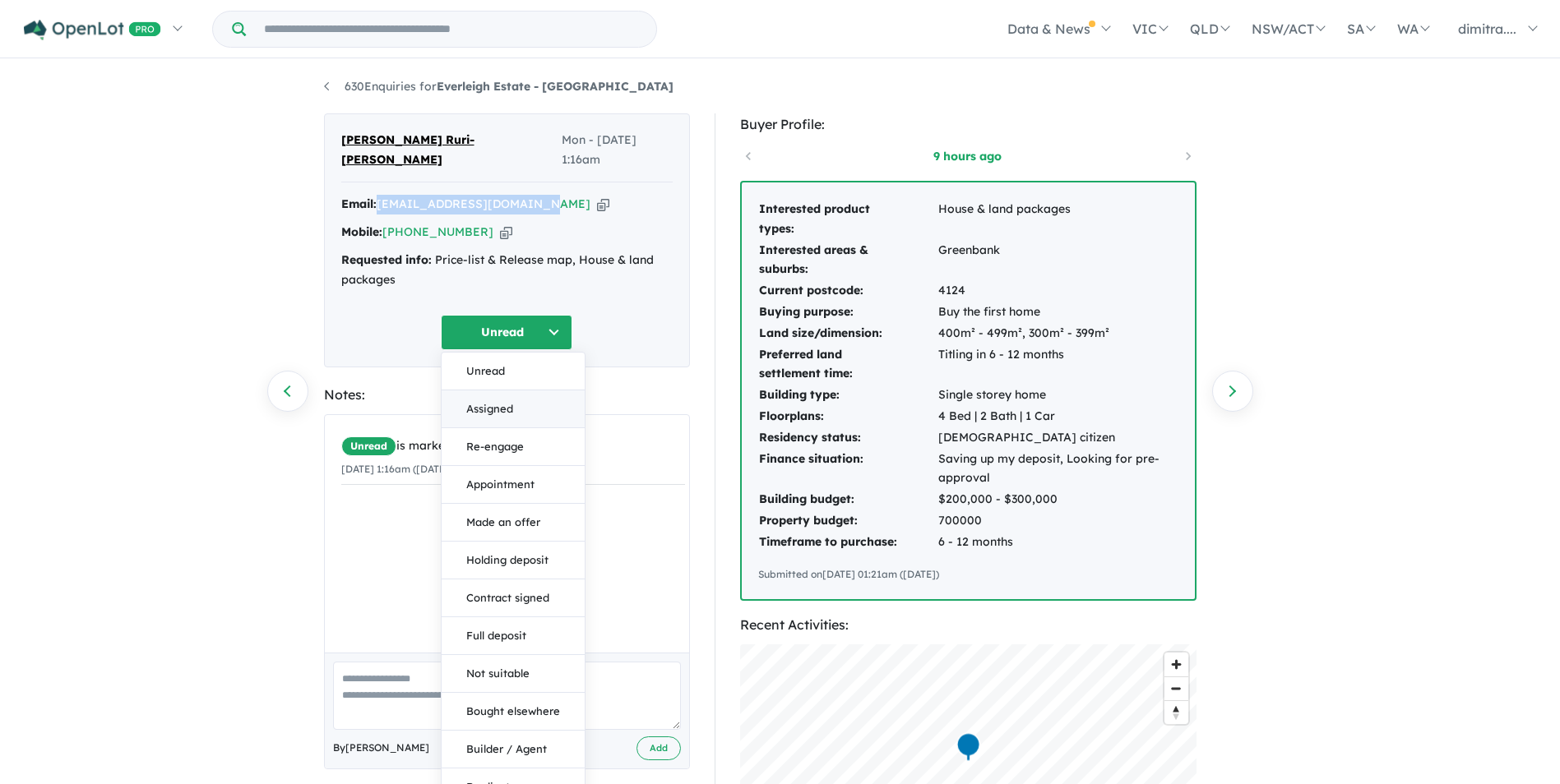
click at [501, 391] on button "Assigned" at bounding box center [513, 409] width 143 height 38
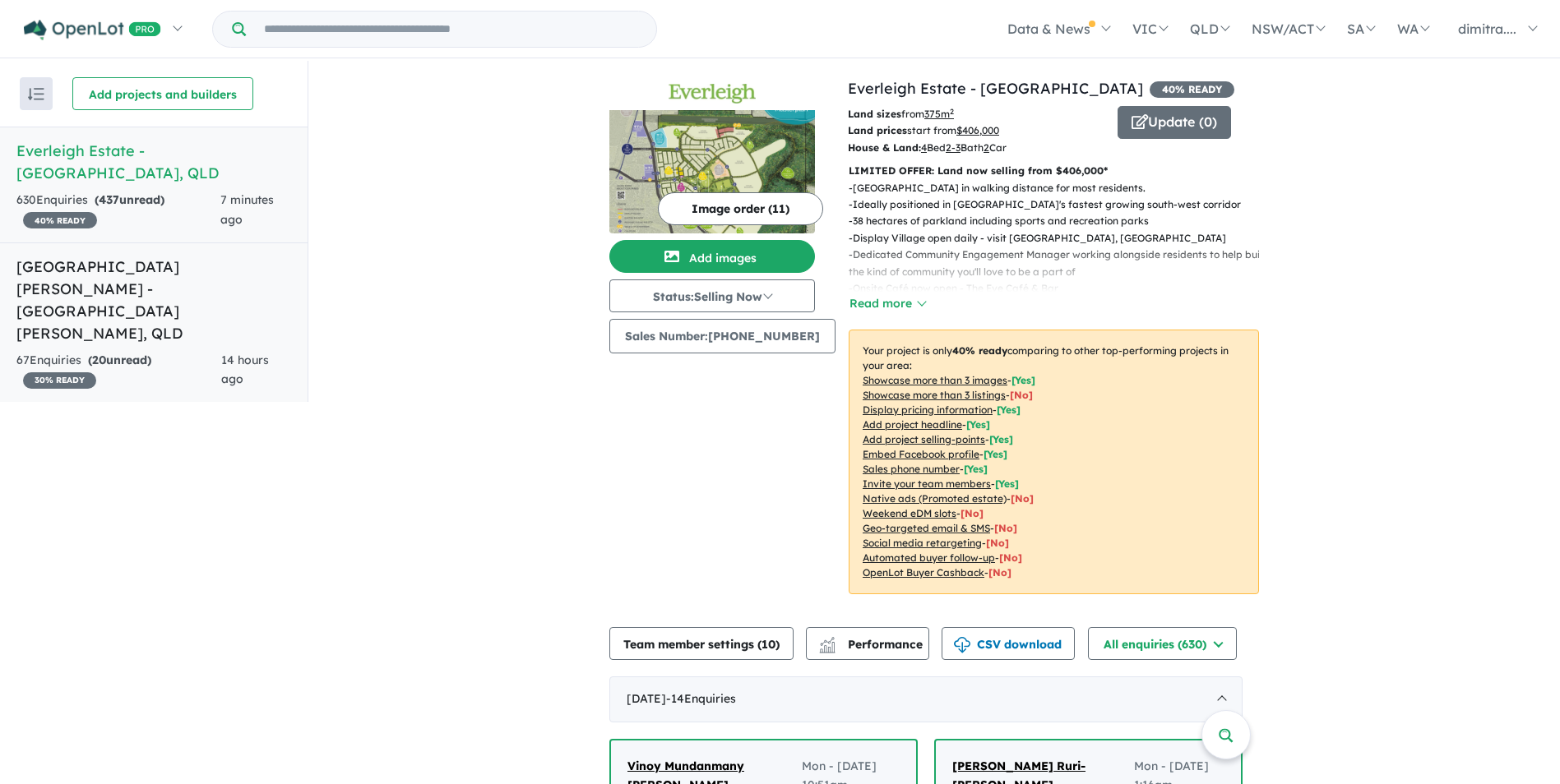
click at [188, 267] on h5 "Monarch Glen Estate - Monarch Glen , QLD" at bounding box center [154, 300] width 275 height 88
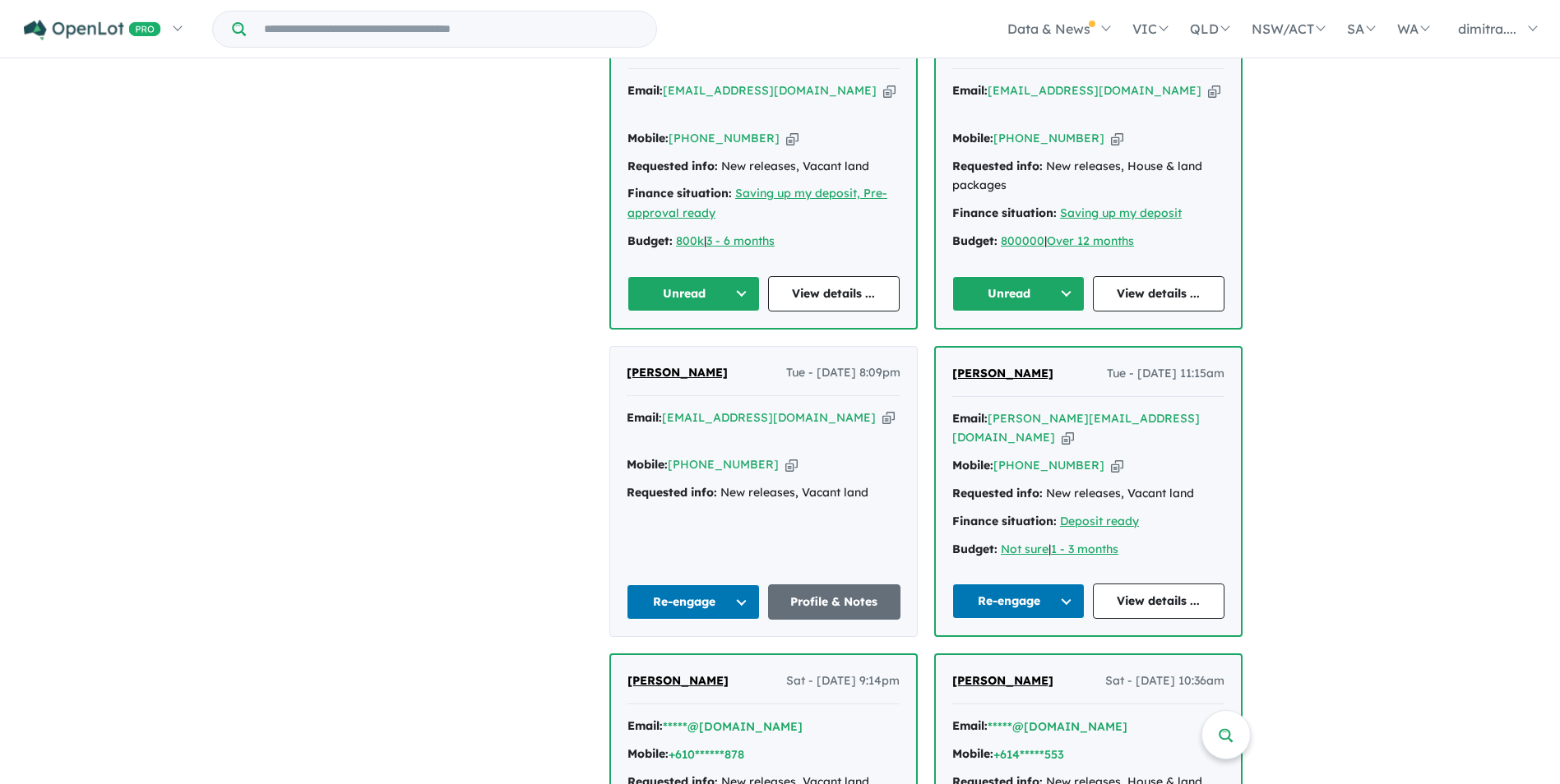
scroll to position [732, 0]
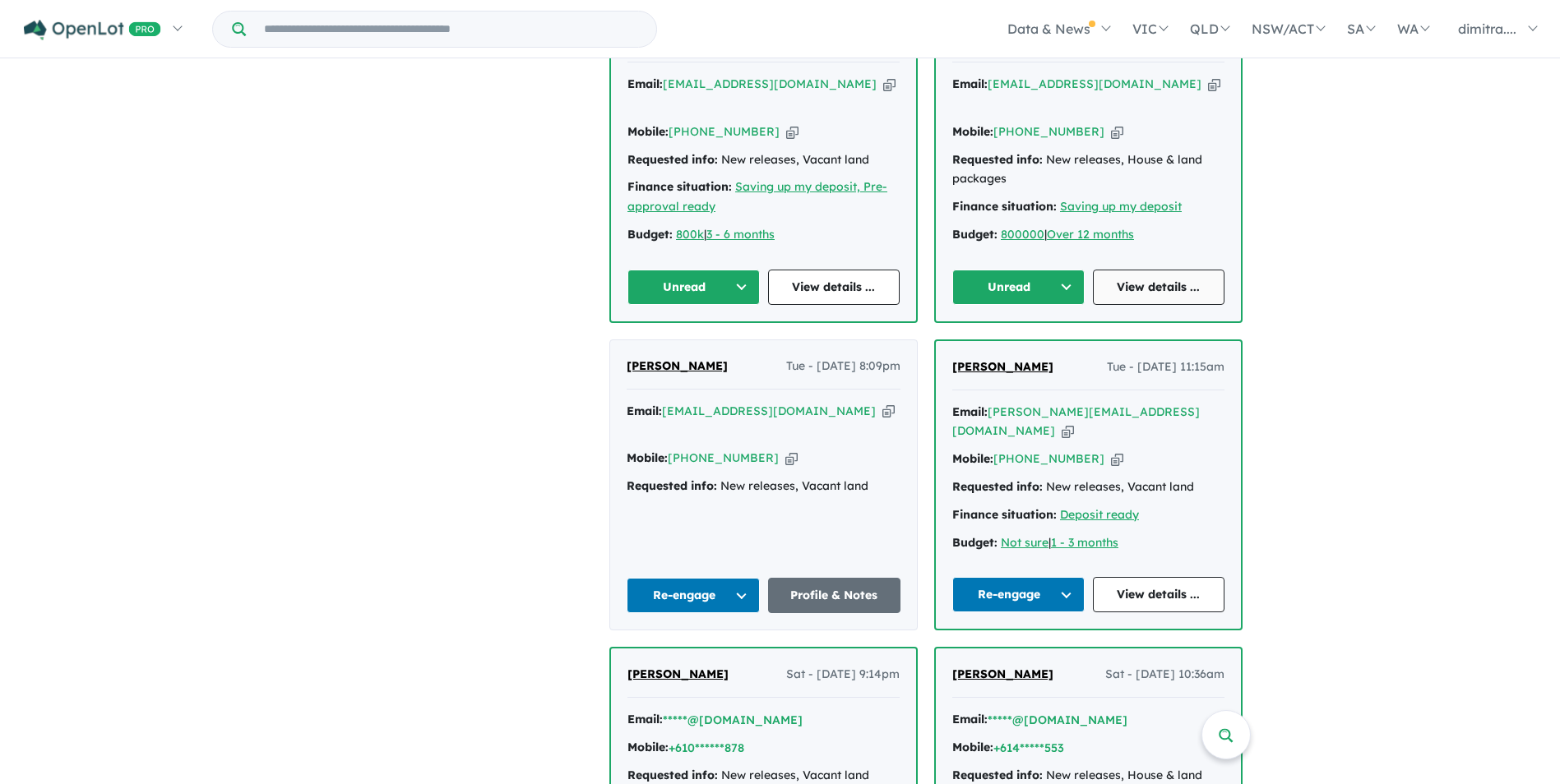
click at [1155, 282] on link "View details ..." at bounding box center [1159, 287] width 132 height 35
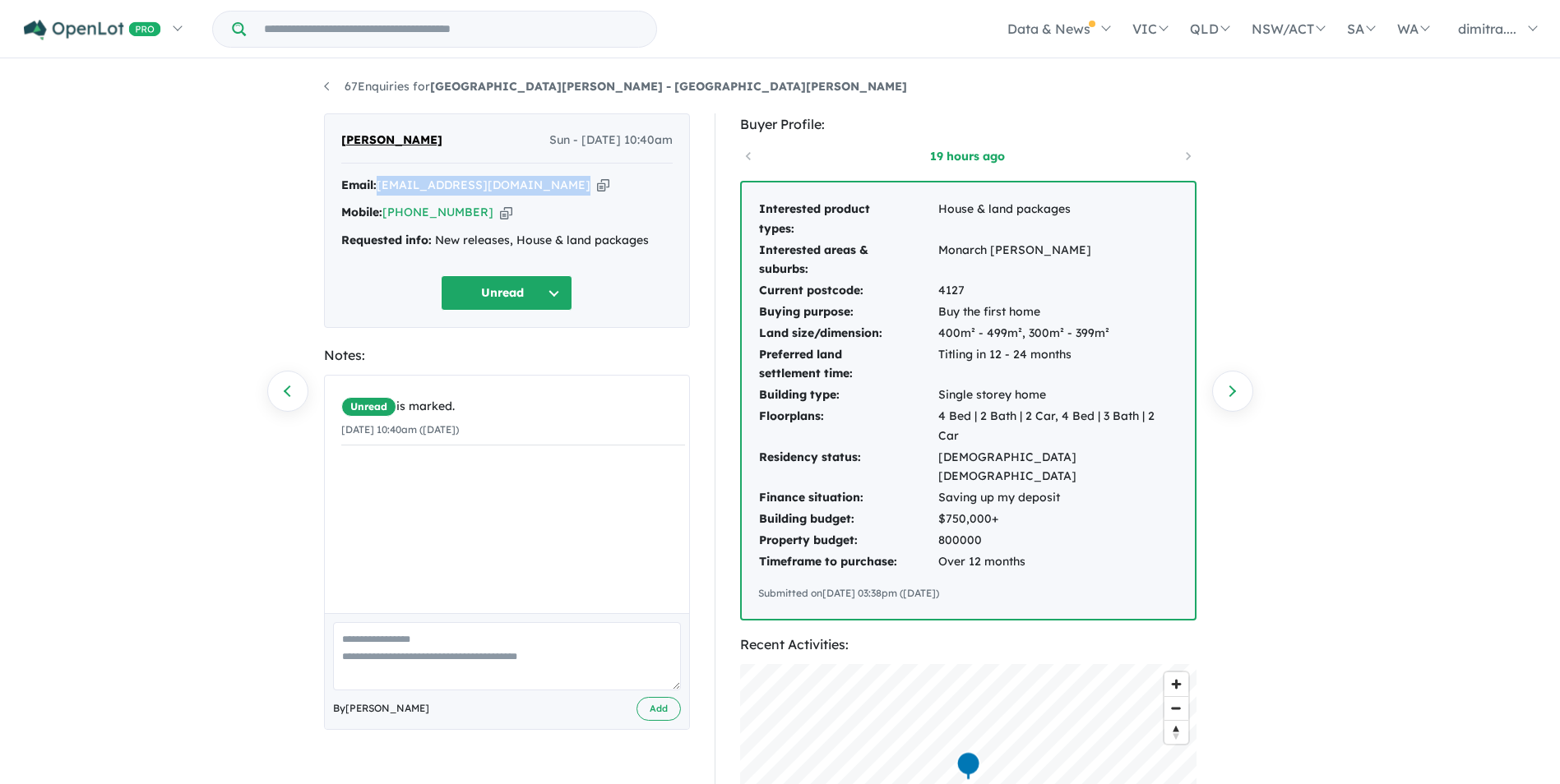
drag, startPoint x: 563, startPoint y: 187, endPoint x: 381, endPoint y: 184, distance: 182.0
click at [381, 184] on div "Email: [EMAIL_ADDRESS][DOMAIN_NAME] Copied!" at bounding box center [506, 185] width 331 height 19
drag, startPoint x: 381, startPoint y: 184, endPoint x: 406, endPoint y: 185, distance: 25.0
copy a%20Monarch%20Glen%20Estate%20-%20Monarch%20Glen"] "[EMAIL_ADDRESS][DOMAIN_NAME]"
drag, startPoint x: 474, startPoint y: 209, endPoint x: 386, endPoint y: 214, distance: 88.1
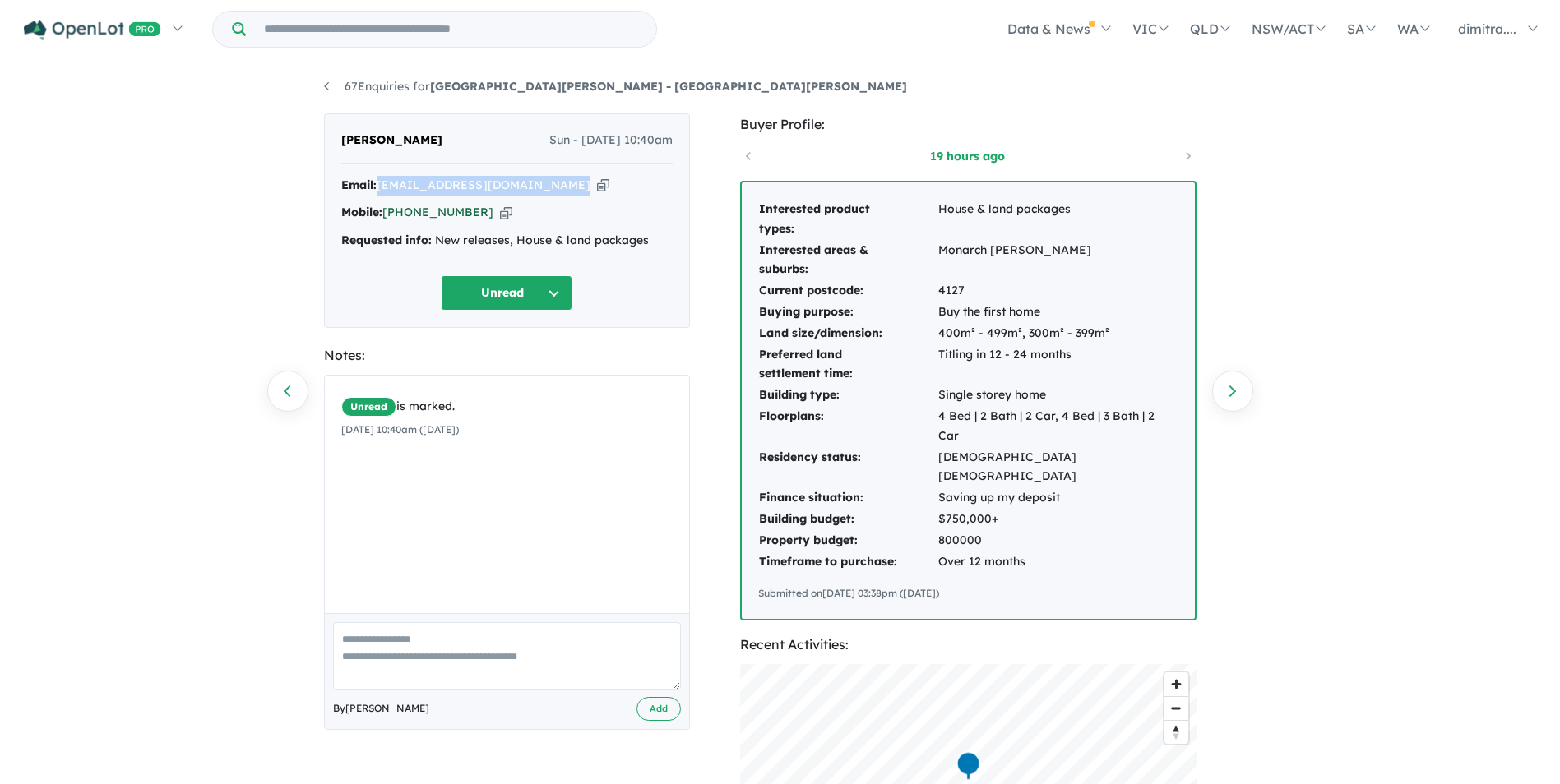
click at [386, 214] on div "Mobile: +61 480 139 533 Copied!" at bounding box center [506, 212] width 331 height 19
drag, startPoint x: 386, startPoint y: 214, endPoint x: 400, endPoint y: 214, distance: 14.0
copy link "+61 480 139 533"
drag, startPoint x: 473, startPoint y: 143, endPoint x: 339, endPoint y: 134, distance: 134.3
click at [339, 134] on div "DHAVAL RUPARELIYA Sun - 10/08/2025, 10:40am Email: dhavalrupareliya29@gmail.com…" at bounding box center [507, 221] width 366 height 215
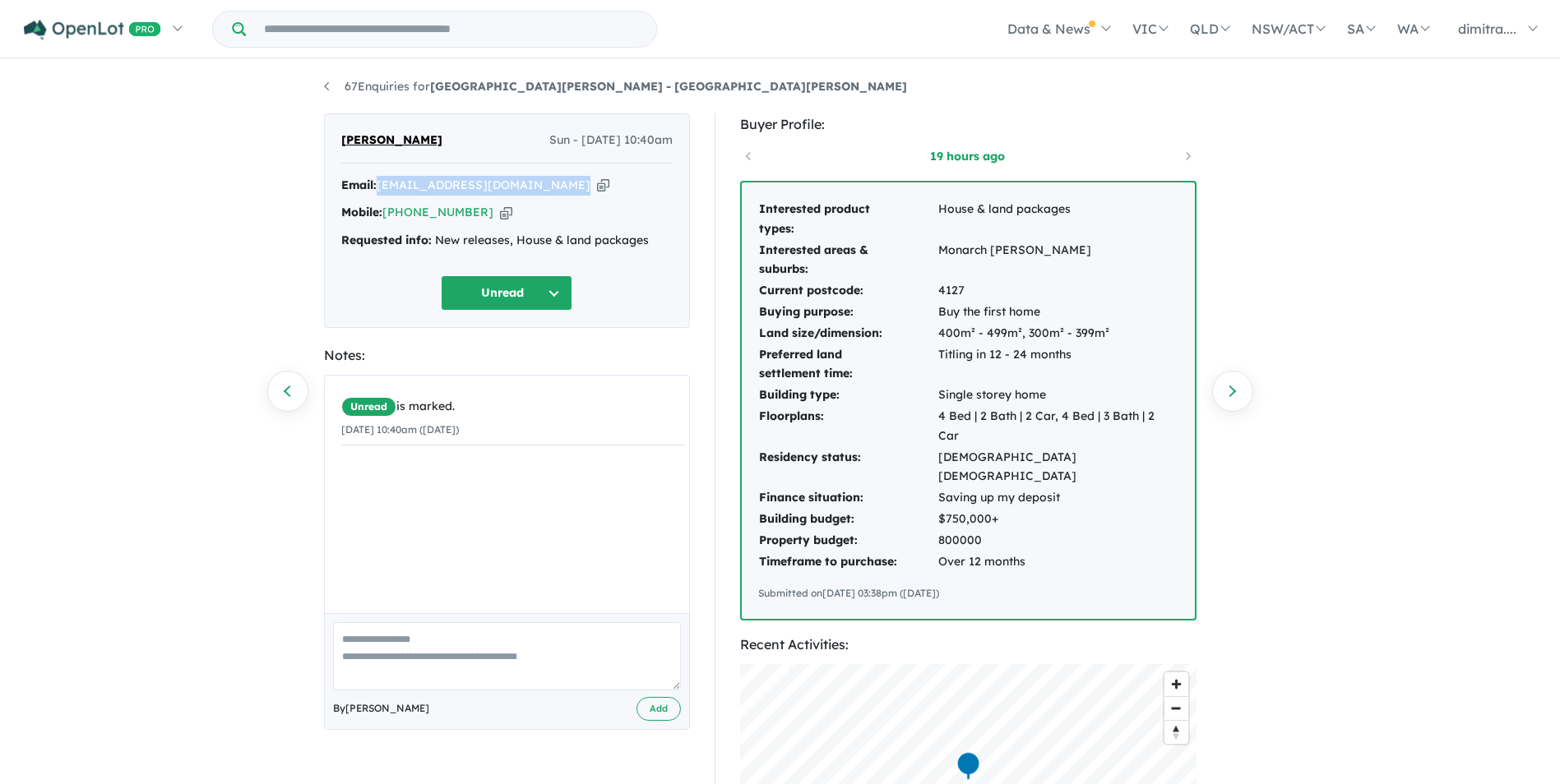
drag, startPoint x: 339, startPoint y: 134, endPoint x: 366, endPoint y: 137, distance: 27.2
copy span "[PERSON_NAME]"
click at [533, 381] on div "Unread is marked. 10/08/2025 10:40am (Sunday)" at bounding box center [513, 419] width 377 height 87
click at [502, 290] on button "Unread" at bounding box center [506, 293] width 131 height 35
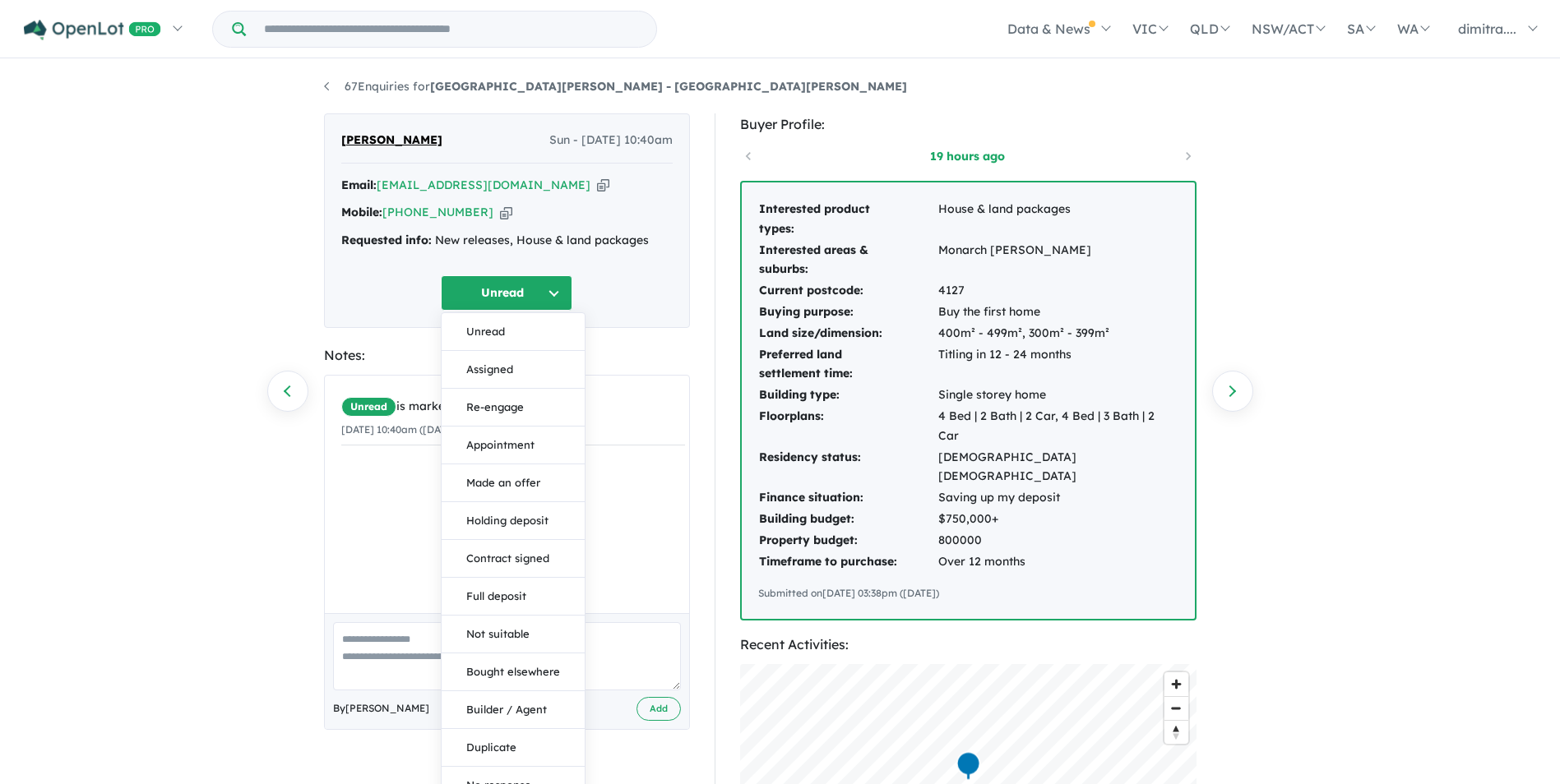
click at [505, 365] on button "Assigned" at bounding box center [513, 370] width 143 height 38
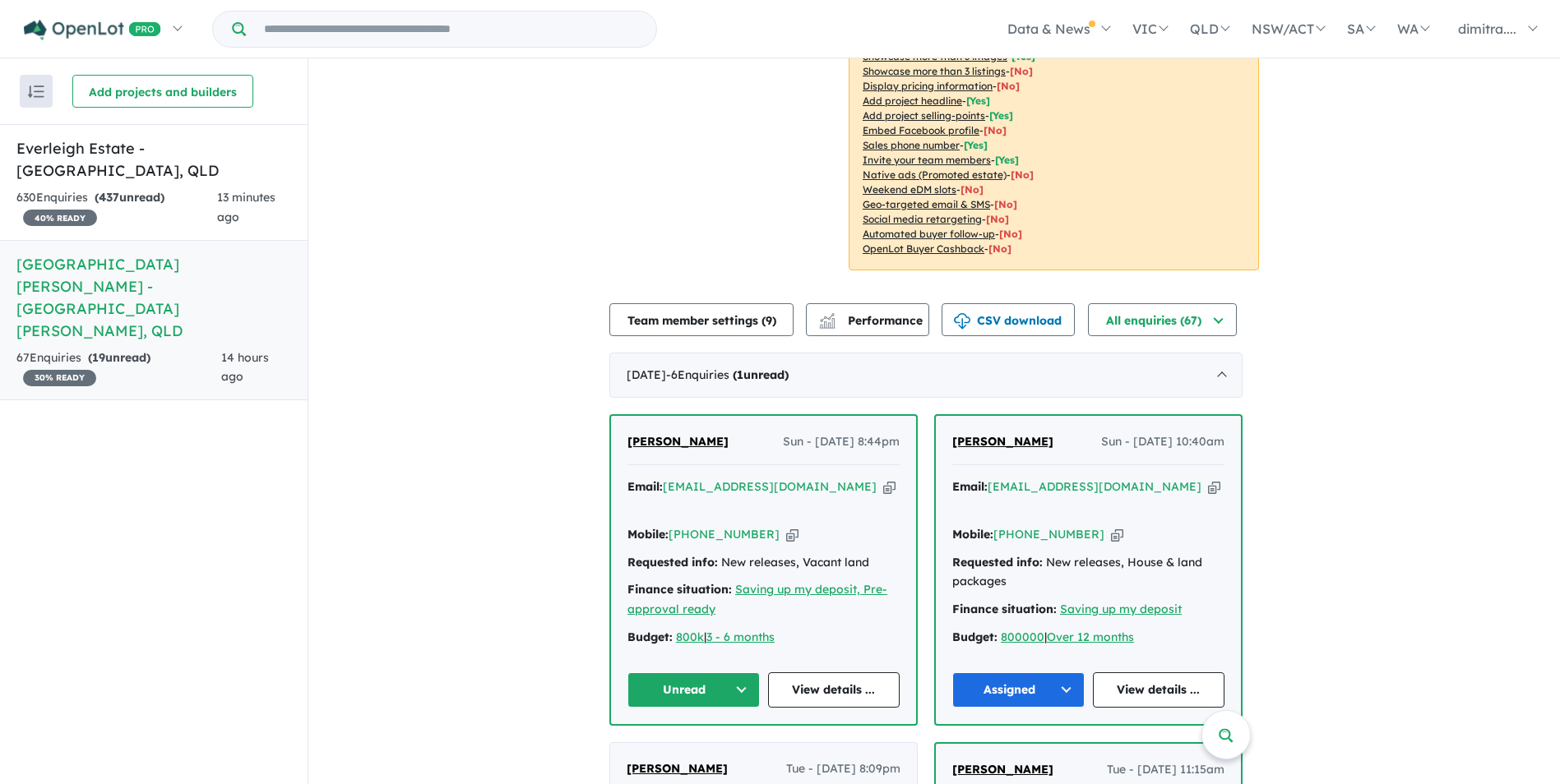
scroll to position [493, 0]
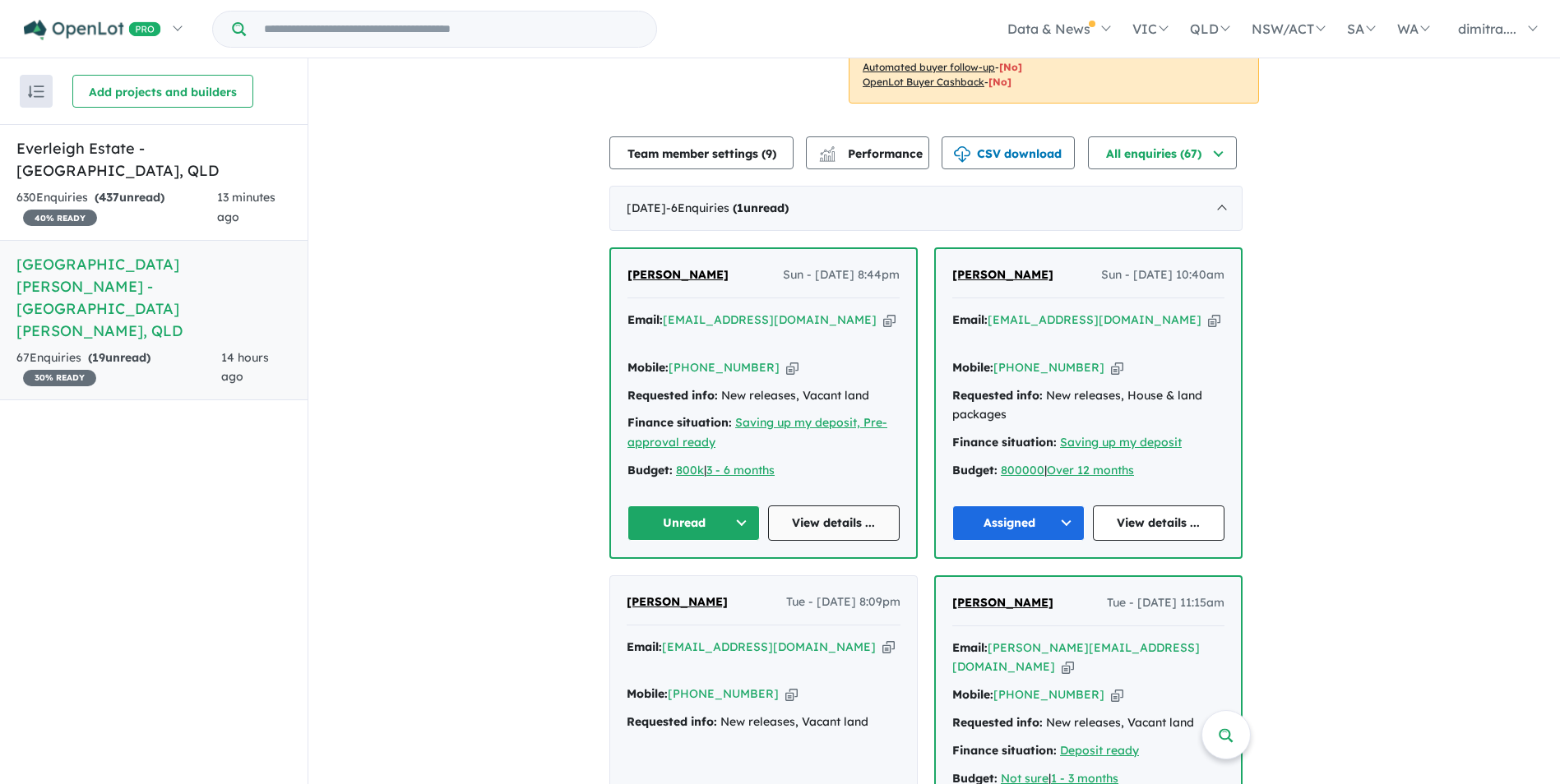
click at [825, 520] on link "View details ..." at bounding box center [834, 523] width 132 height 35
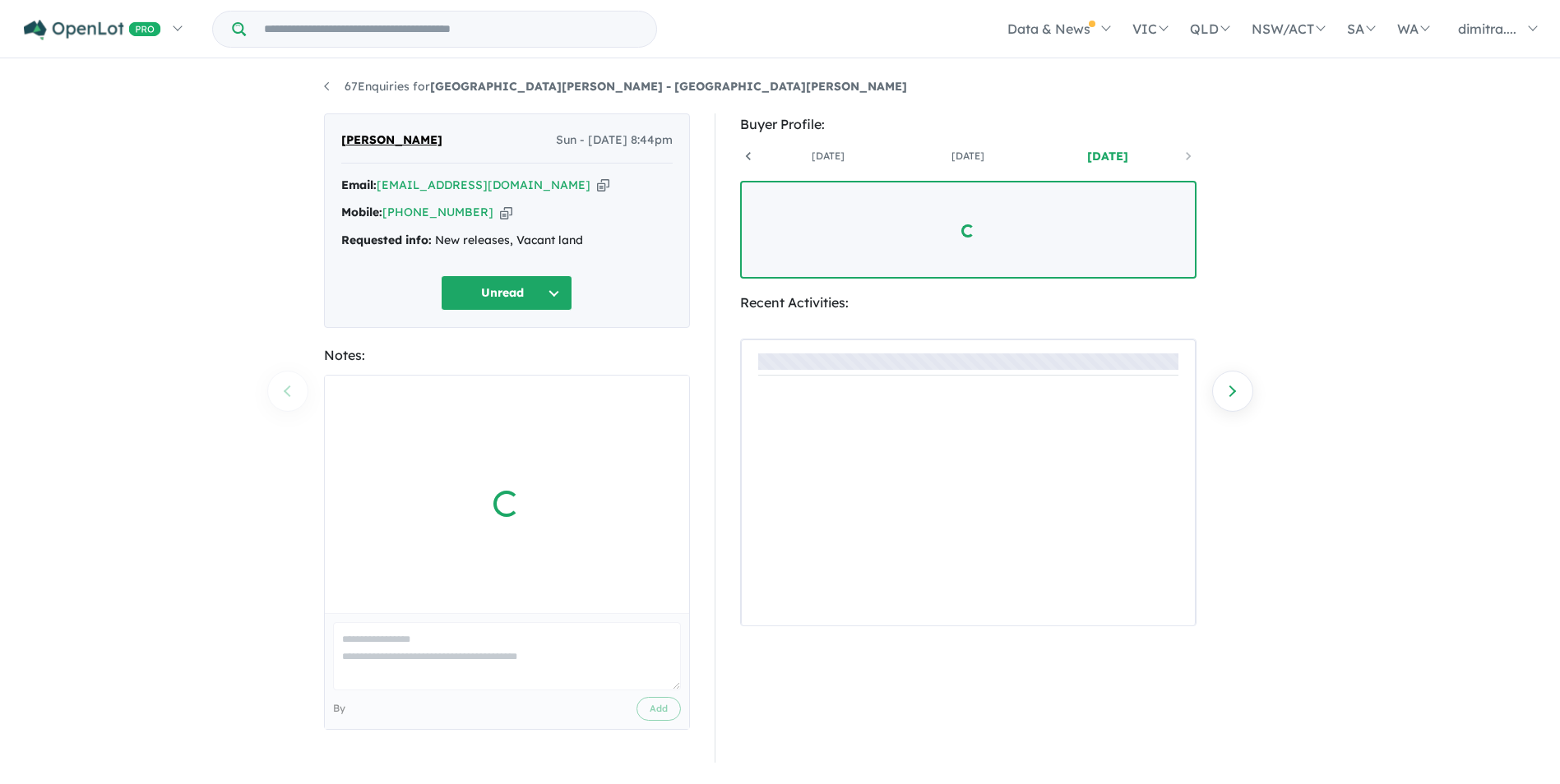
scroll to position [0, 122]
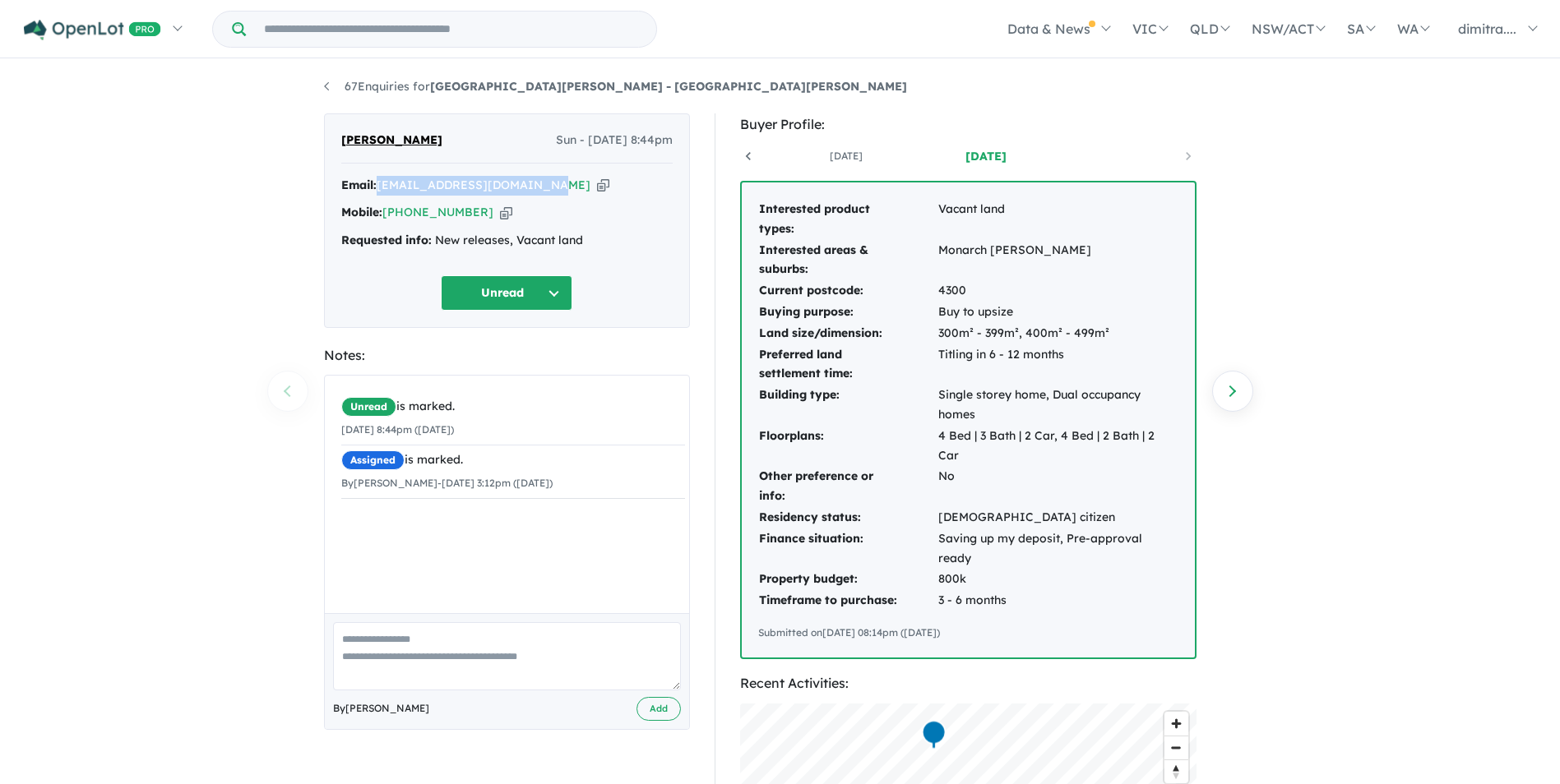
drag, startPoint x: 541, startPoint y: 188, endPoint x: 380, endPoint y: 181, distance: 161.2
click at [380, 181] on div "Email: [EMAIL_ADDRESS][DOMAIN_NAME] Copied!" at bounding box center [506, 185] width 331 height 19
drag, startPoint x: 380, startPoint y: 181, endPoint x: 410, endPoint y: 188, distance: 30.8
copy a%20Monarch%20Glen%20Estate%20-%20Monarch%20Glen"] "[EMAIL_ADDRESS][DOMAIN_NAME]"
click at [459, 302] on button "Unread" at bounding box center [506, 293] width 131 height 35
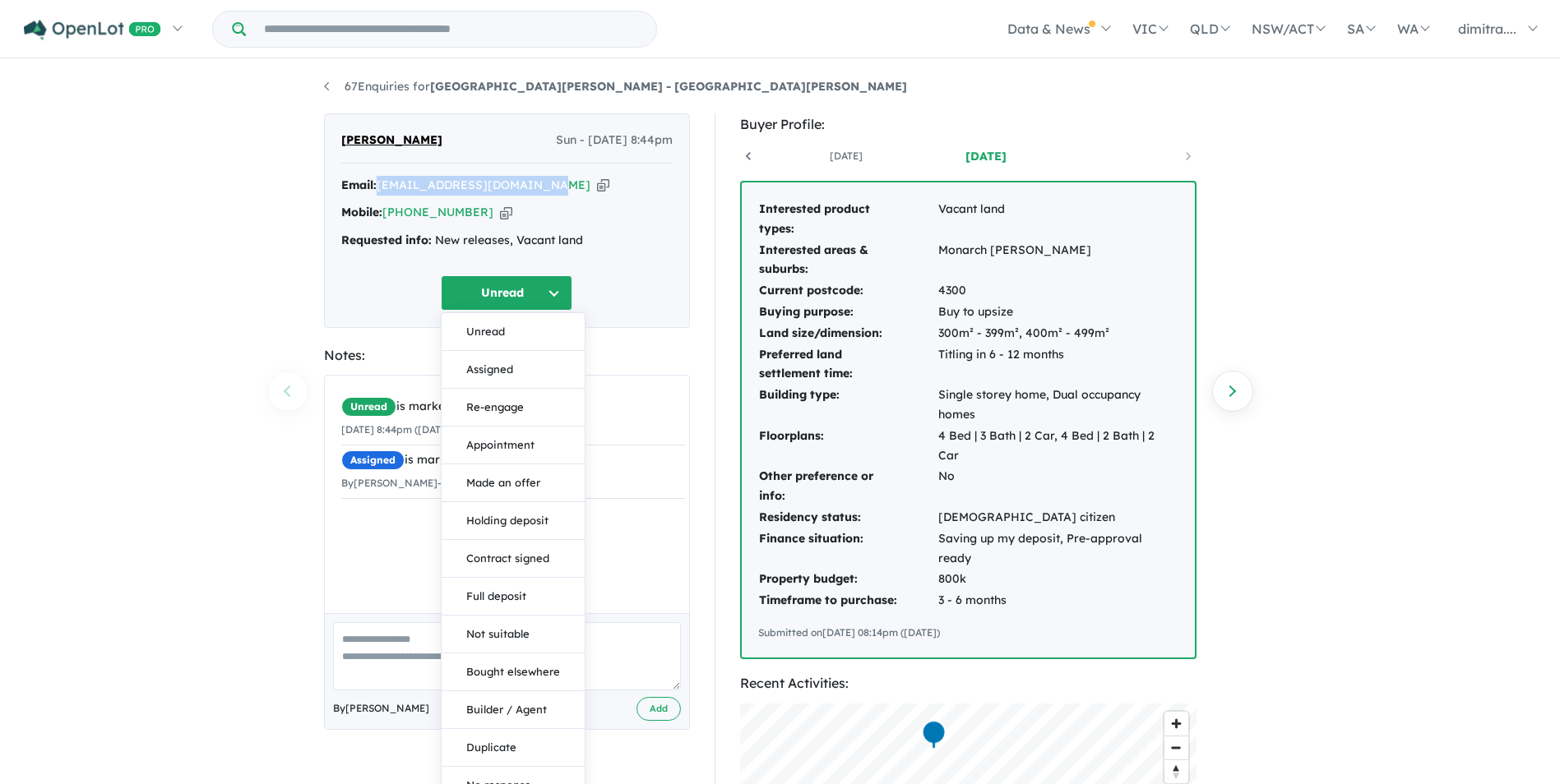
click at [509, 407] on button "Re-engage" at bounding box center [513, 408] width 143 height 38
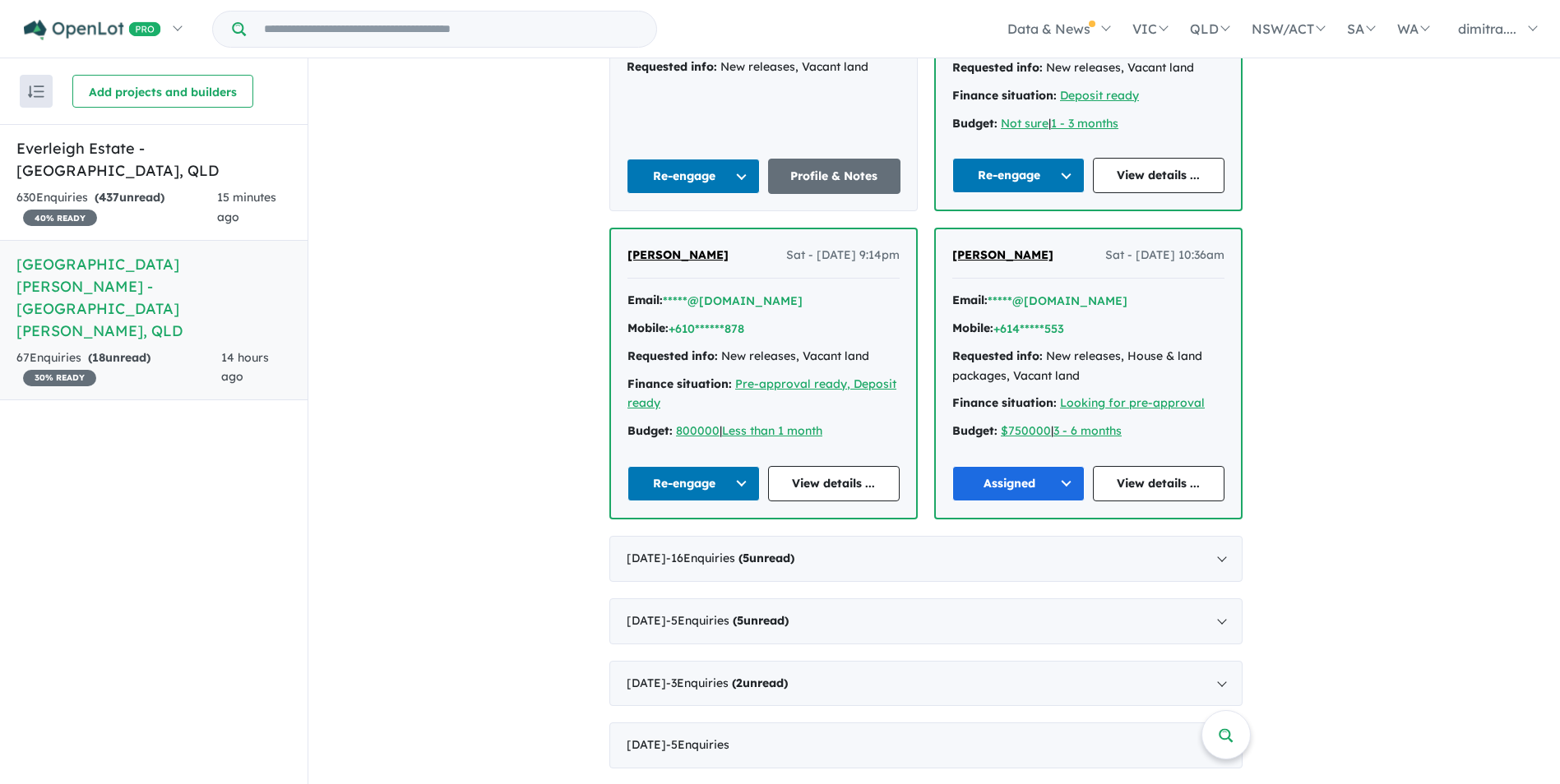
scroll to position [1151, 0]
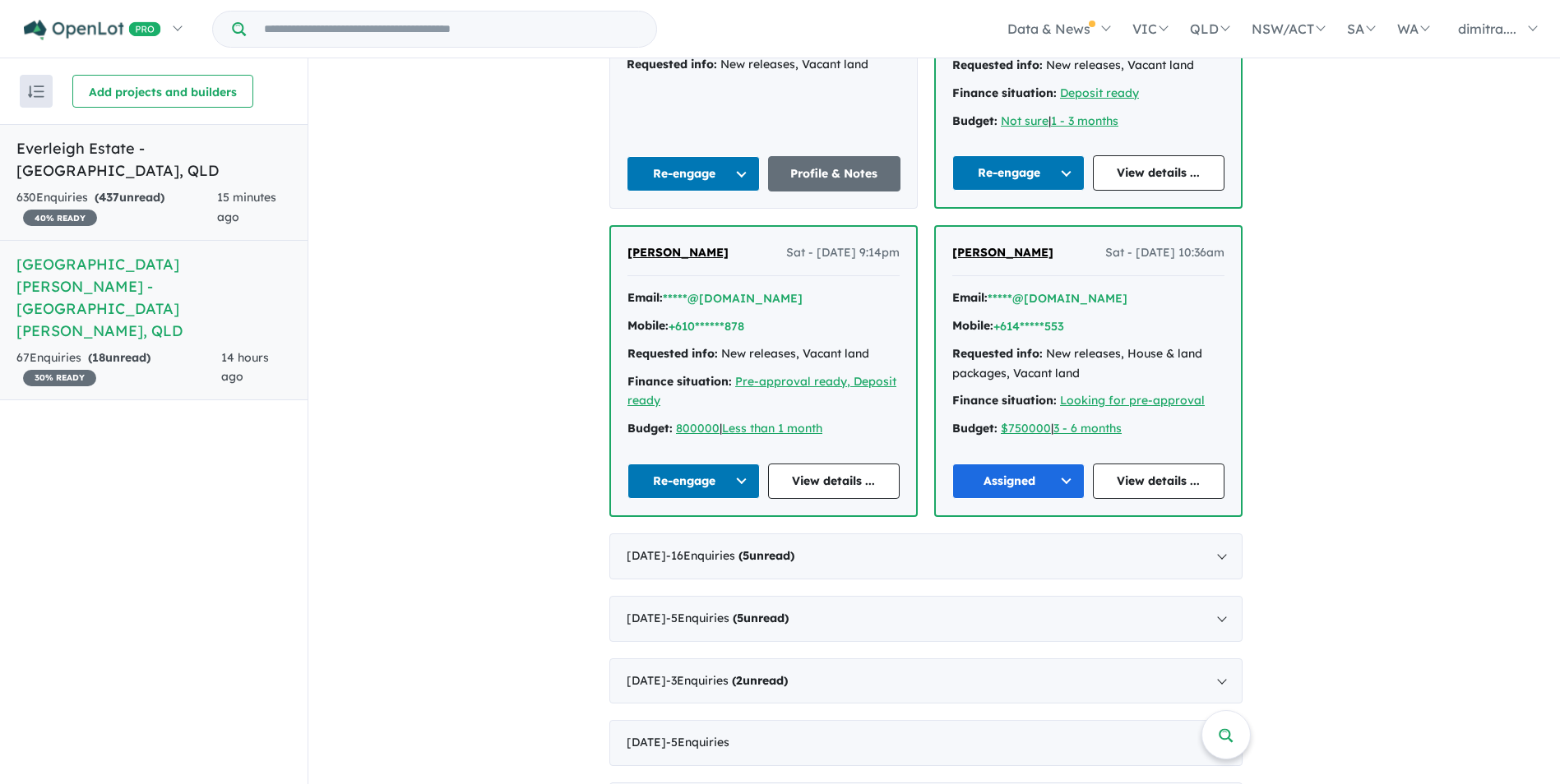
click at [245, 198] on div "15 minutes ago" at bounding box center [254, 208] width 74 height 40
